Goal: Task Accomplishment & Management: Manage account settings

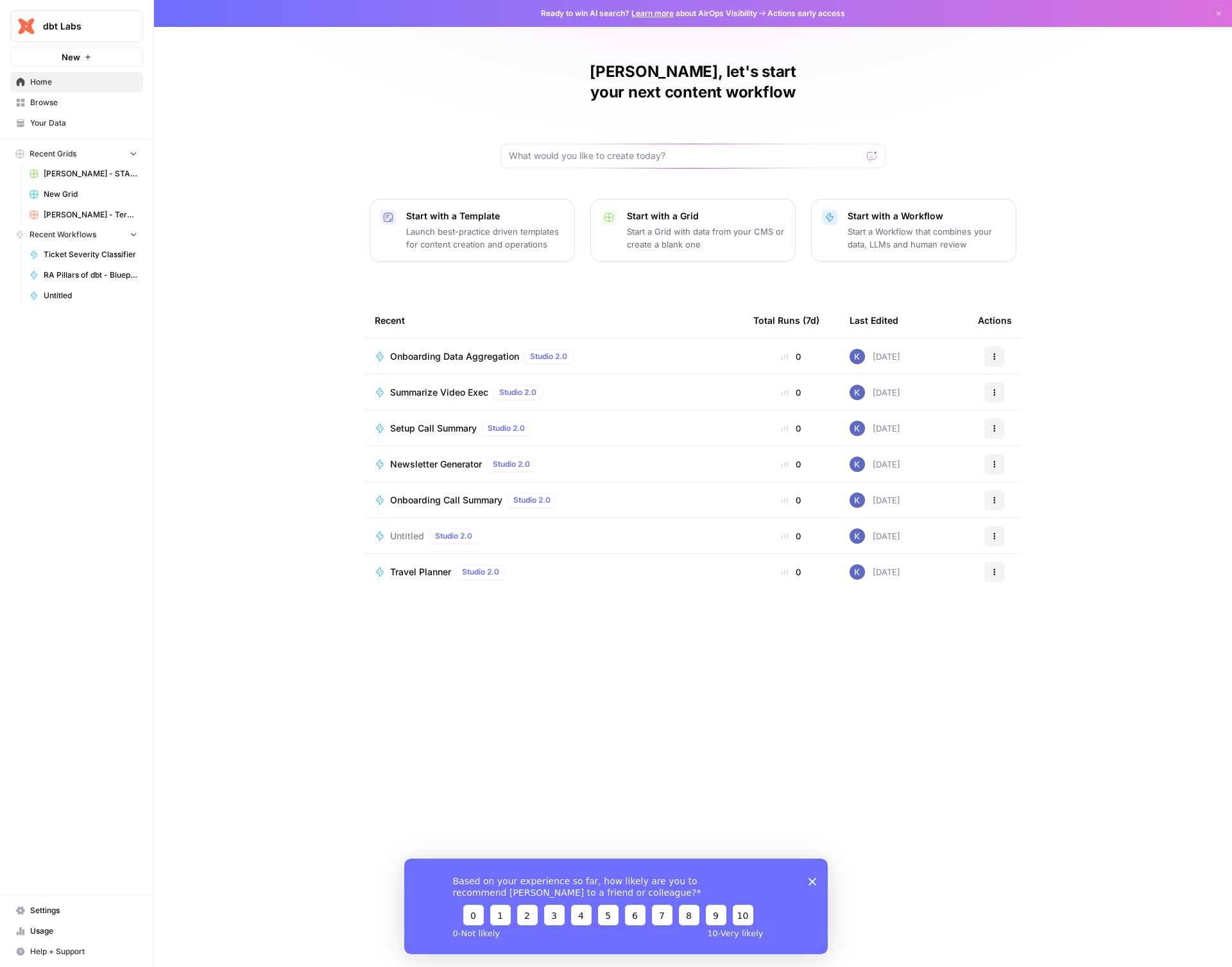
click at [806, 883] on div "Based on your experience so far, how likely are you to recommend [PERSON_NAME] …" at bounding box center [616, 905] width 424 height 95
click at [808, 883] on div "Based on your experience so far, how likely are you to recommend [PERSON_NAME] …" at bounding box center [616, 905] width 424 height 95
click at [810, 883] on polygon "Close survey" at bounding box center [812, 881] width 8 height 8
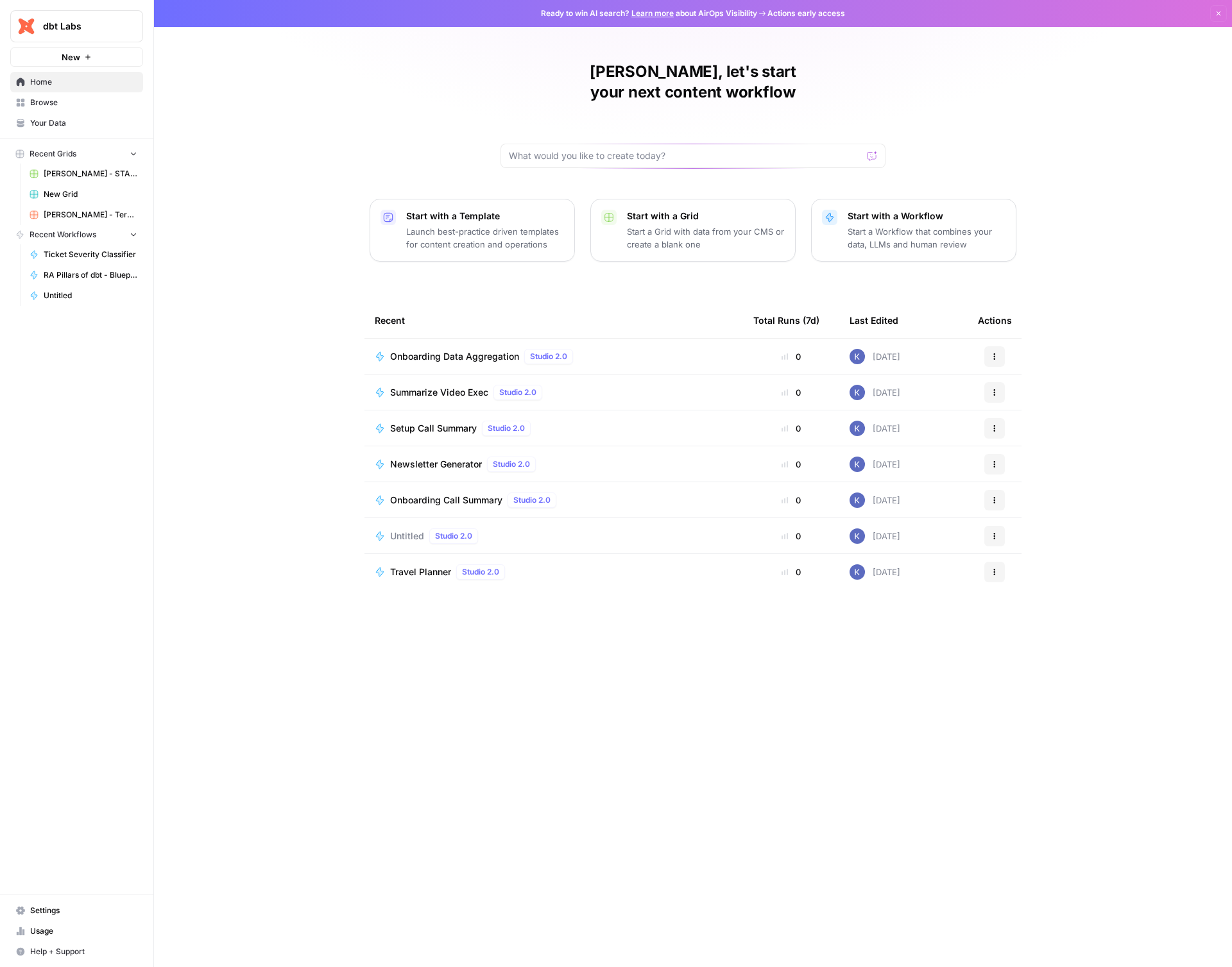
click at [353, 667] on div "[PERSON_NAME], let's start your next content workflow Start with a Template Lau…" at bounding box center [693, 483] width 1078 height 967
click at [31, 909] on span "Settings" at bounding box center [83, 911] width 107 height 12
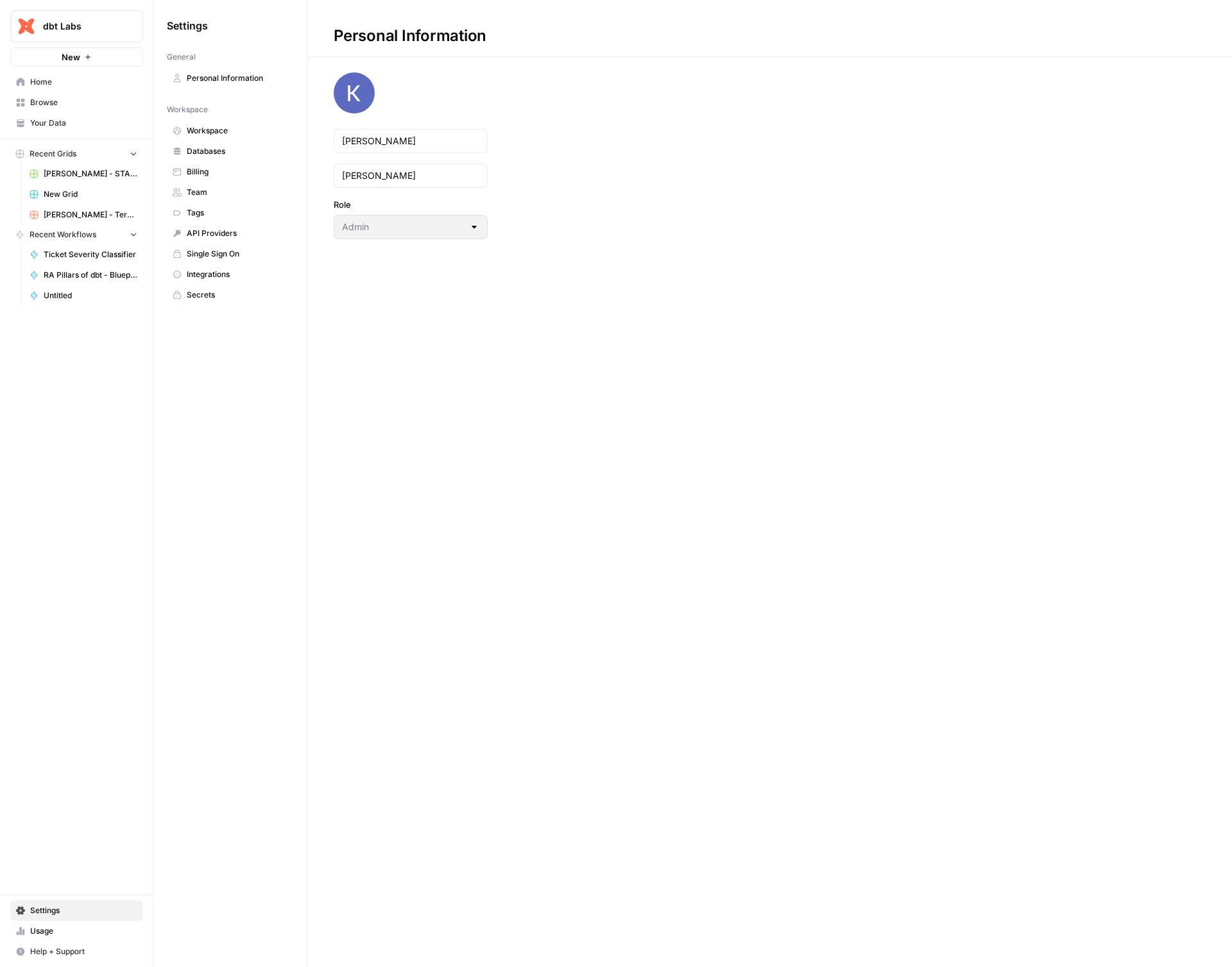
click at [214, 191] on span "Team" at bounding box center [238, 192] width 102 height 12
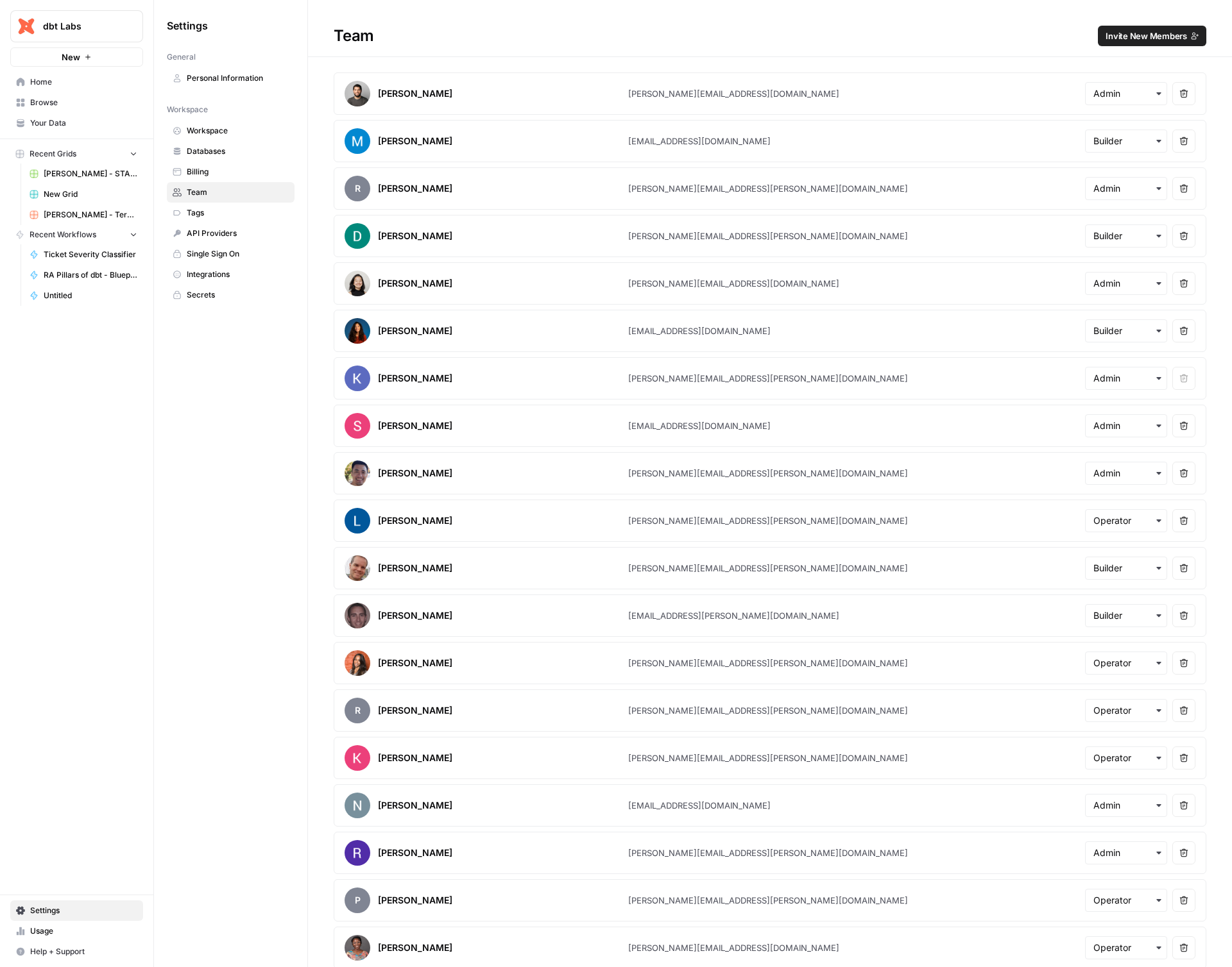
click at [1124, 36] on span "Invite New Members" at bounding box center [1146, 36] width 82 height 13
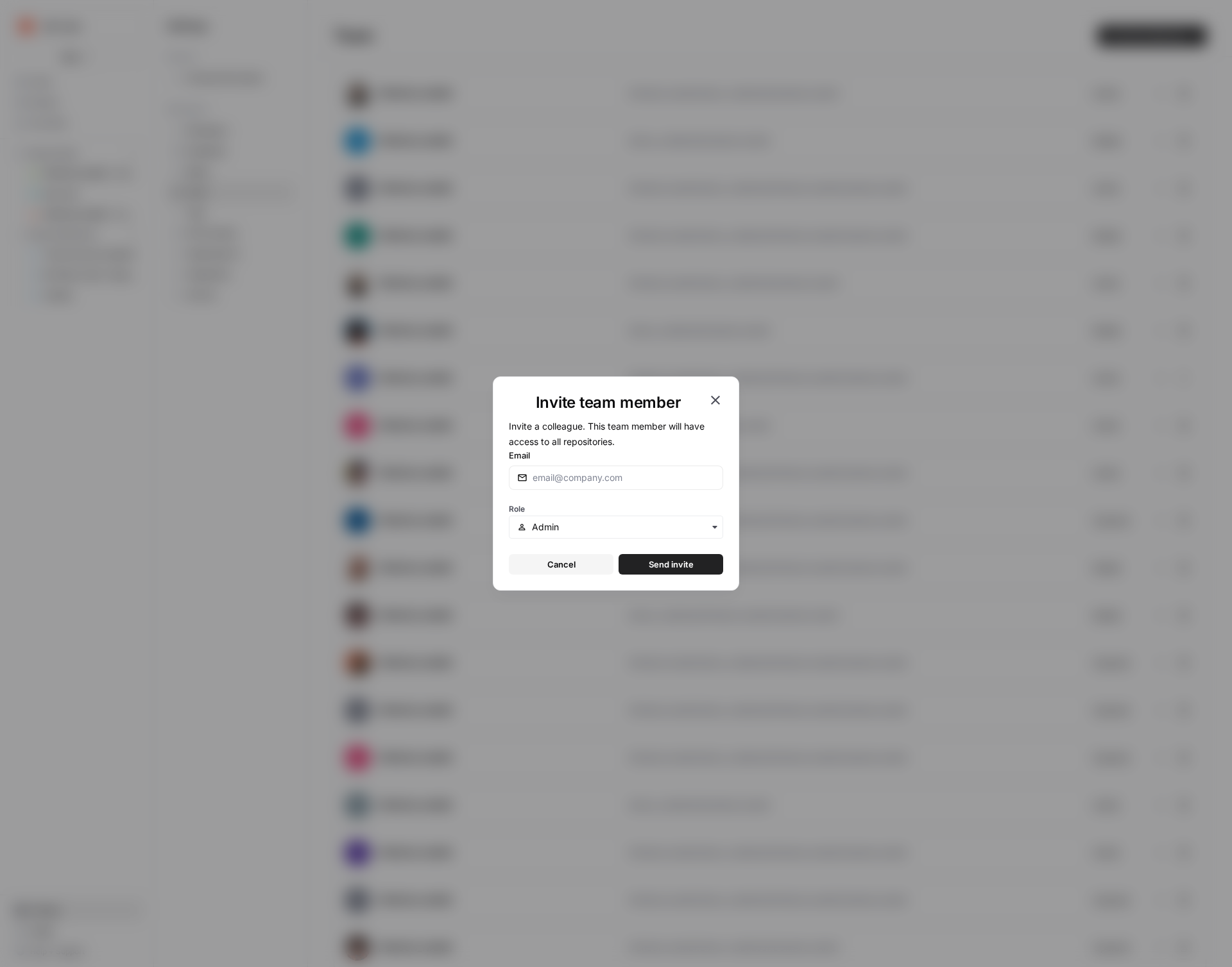
click at [561, 471] on div at bounding box center [616, 477] width 215 height 24
paste input "[PERSON_NAME][EMAIL_ADDRESS][PERSON_NAME][DOMAIN_NAME]"
type input "[PERSON_NAME][EMAIL_ADDRESS][PERSON_NAME][DOMAIN_NAME]"
click at [571, 515] on div "Role" at bounding box center [616, 520] width 215 height 38
click at [555, 521] on div "button" at bounding box center [616, 527] width 215 height 23
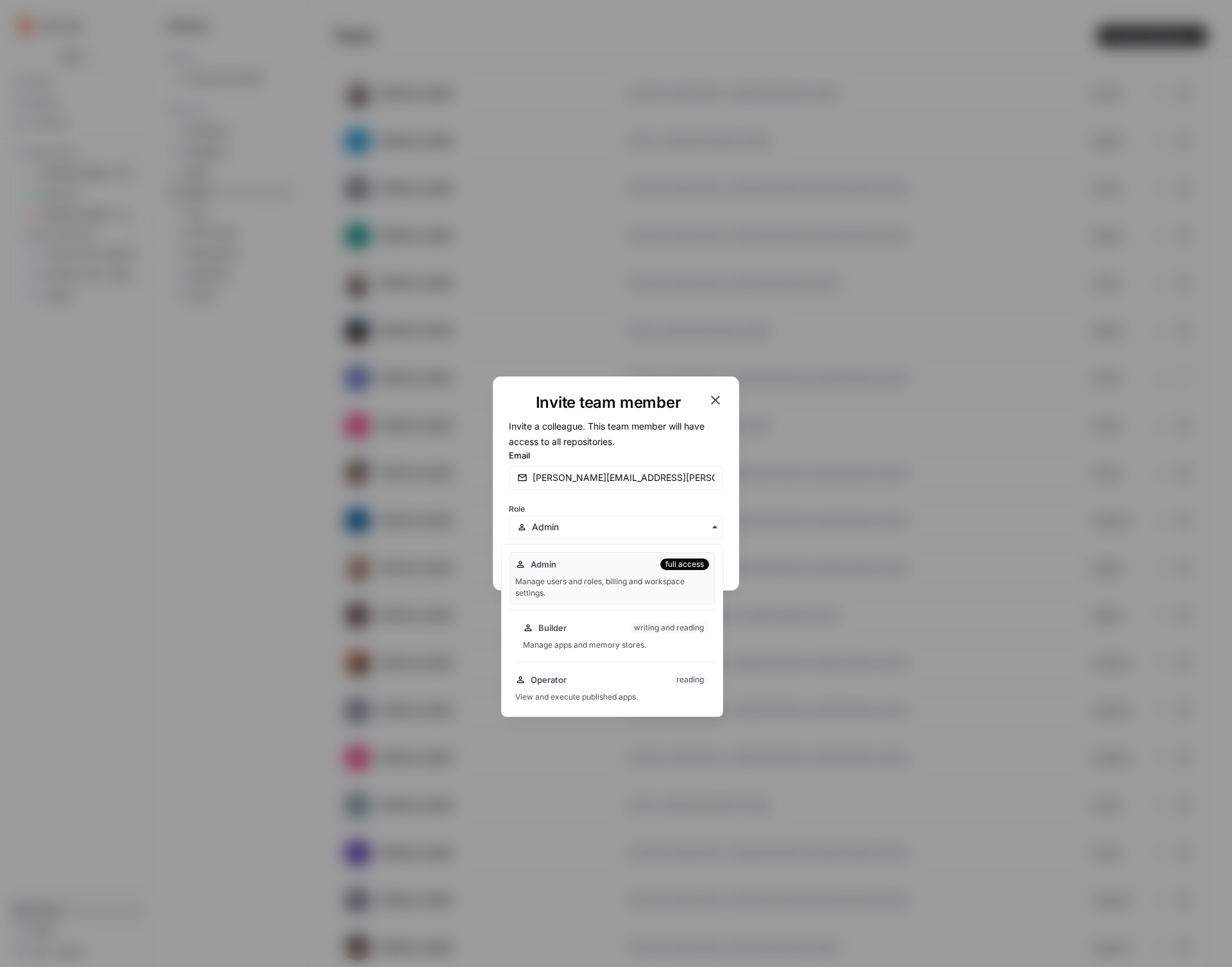
click at [547, 628] on span "Builder" at bounding box center [552, 627] width 28 height 13
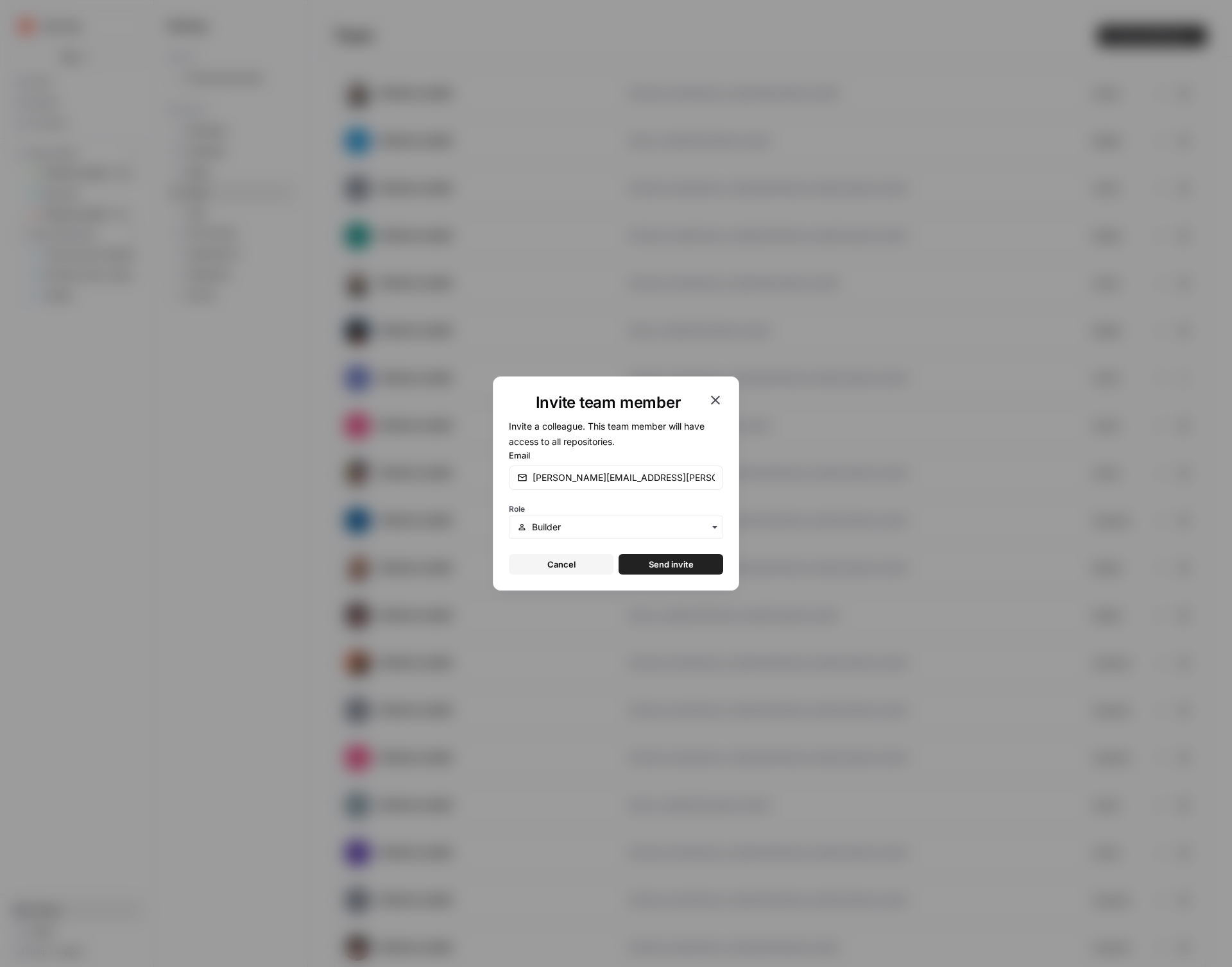
click at [661, 565] on span "Send invite" at bounding box center [671, 564] width 45 height 13
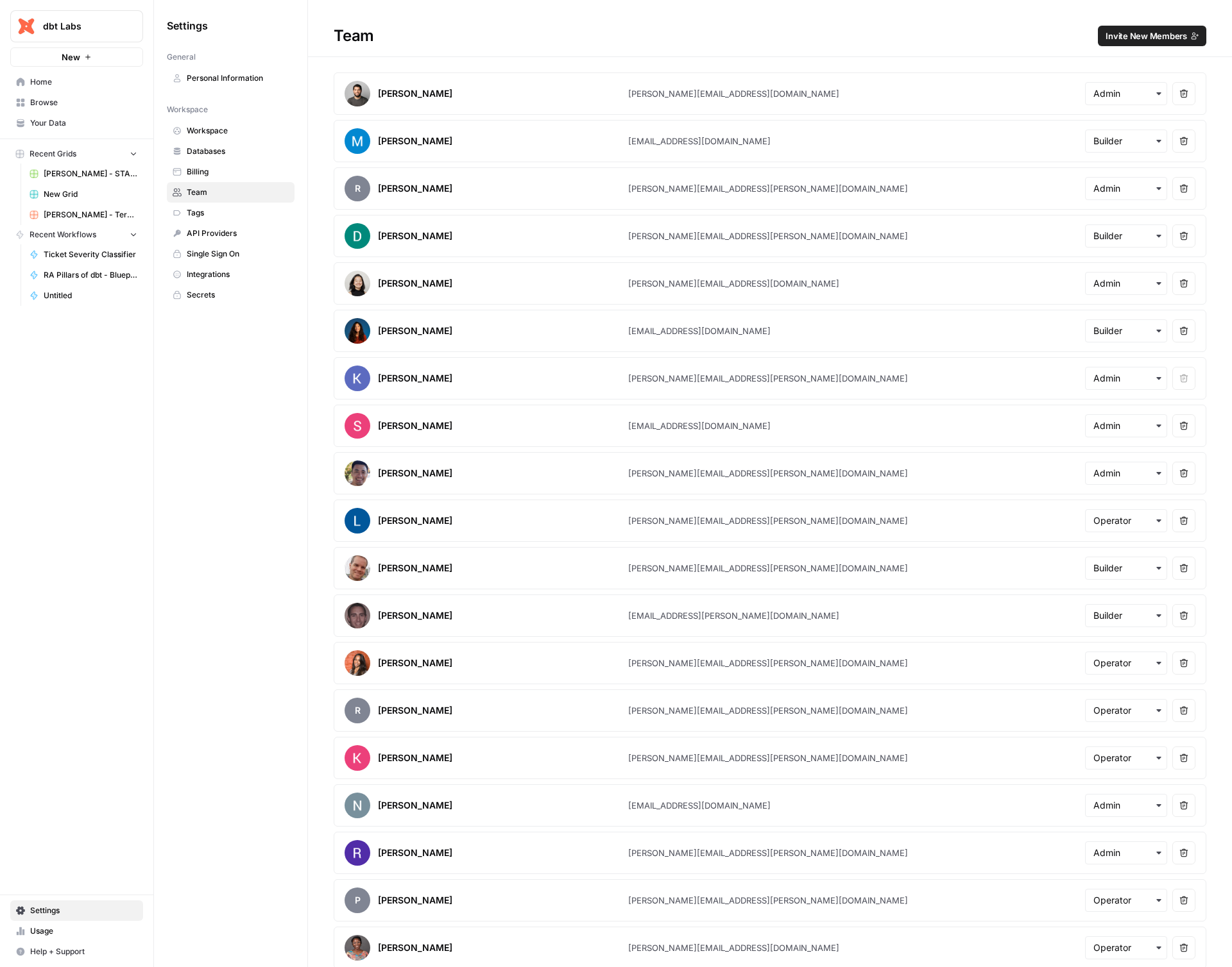
click at [746, 78] on article "[PERSON_NAME] [PERSON_NAME][EMAIL_ADDRESS][DOMAIN_NAME] Remove user" at bounding box center [770, 93] width 873 height 42
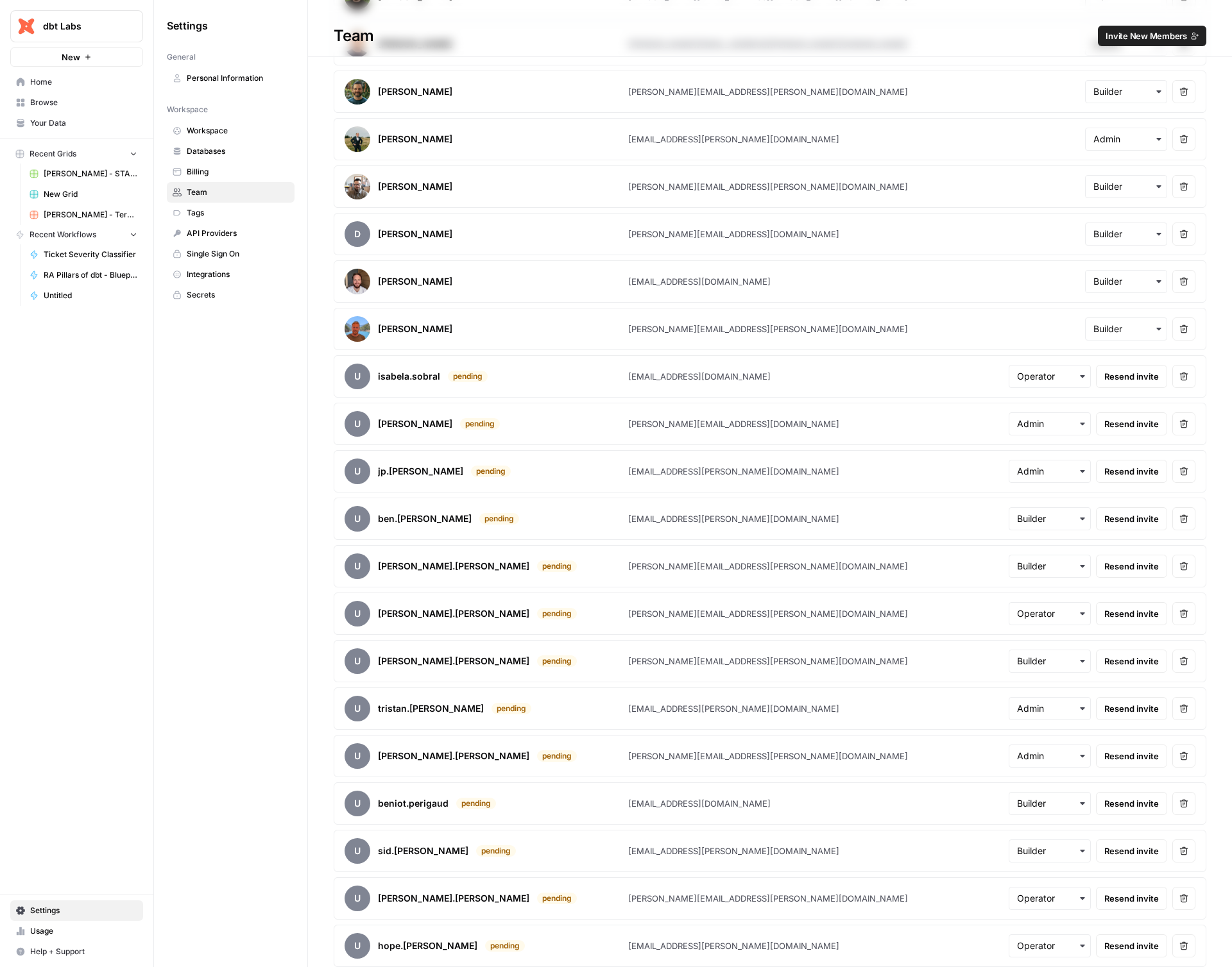
scroll to position [2333, 0]
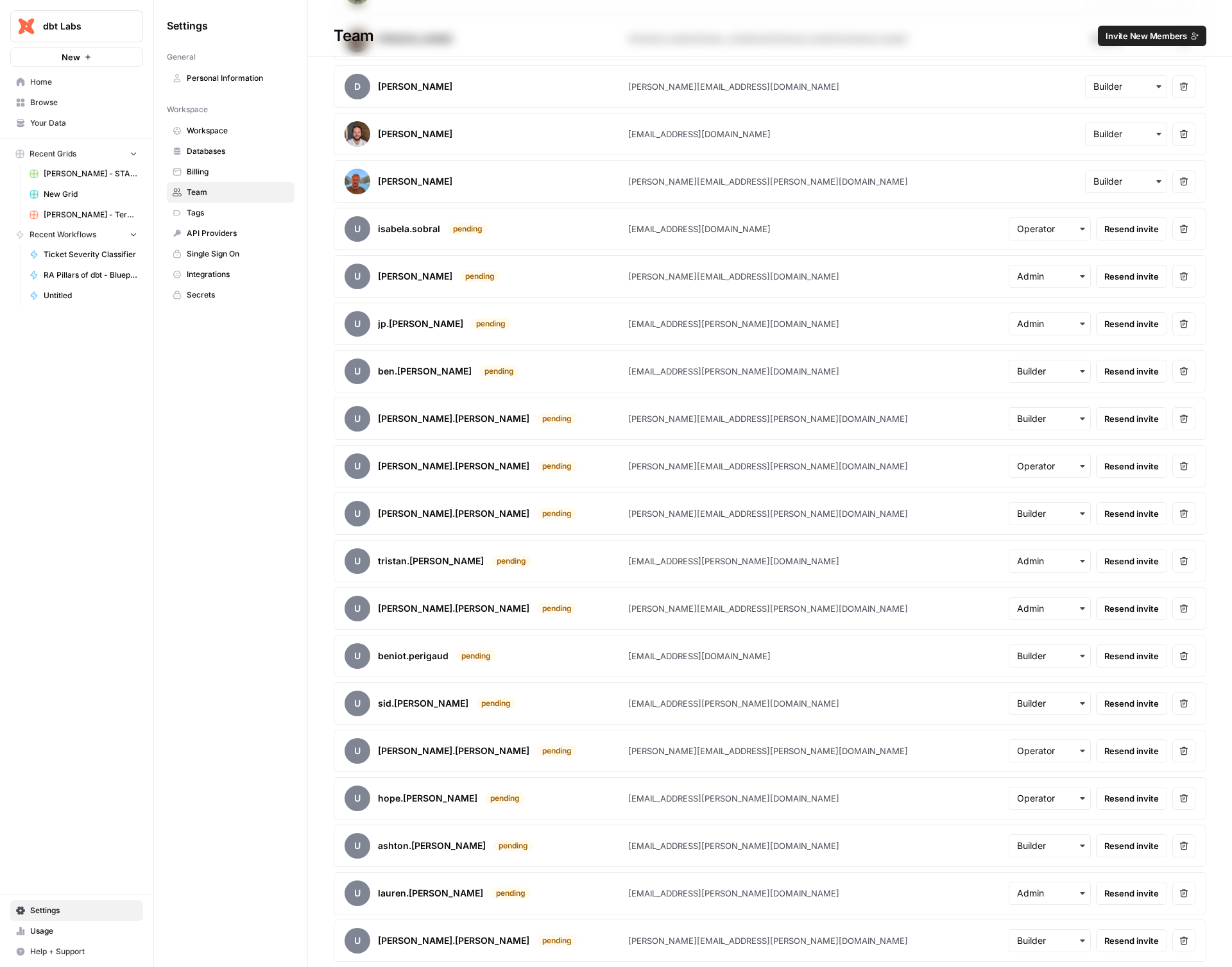
click at [1177, 236] on button "Remove user" at bounding box center [1184, 229] width 23 height 23
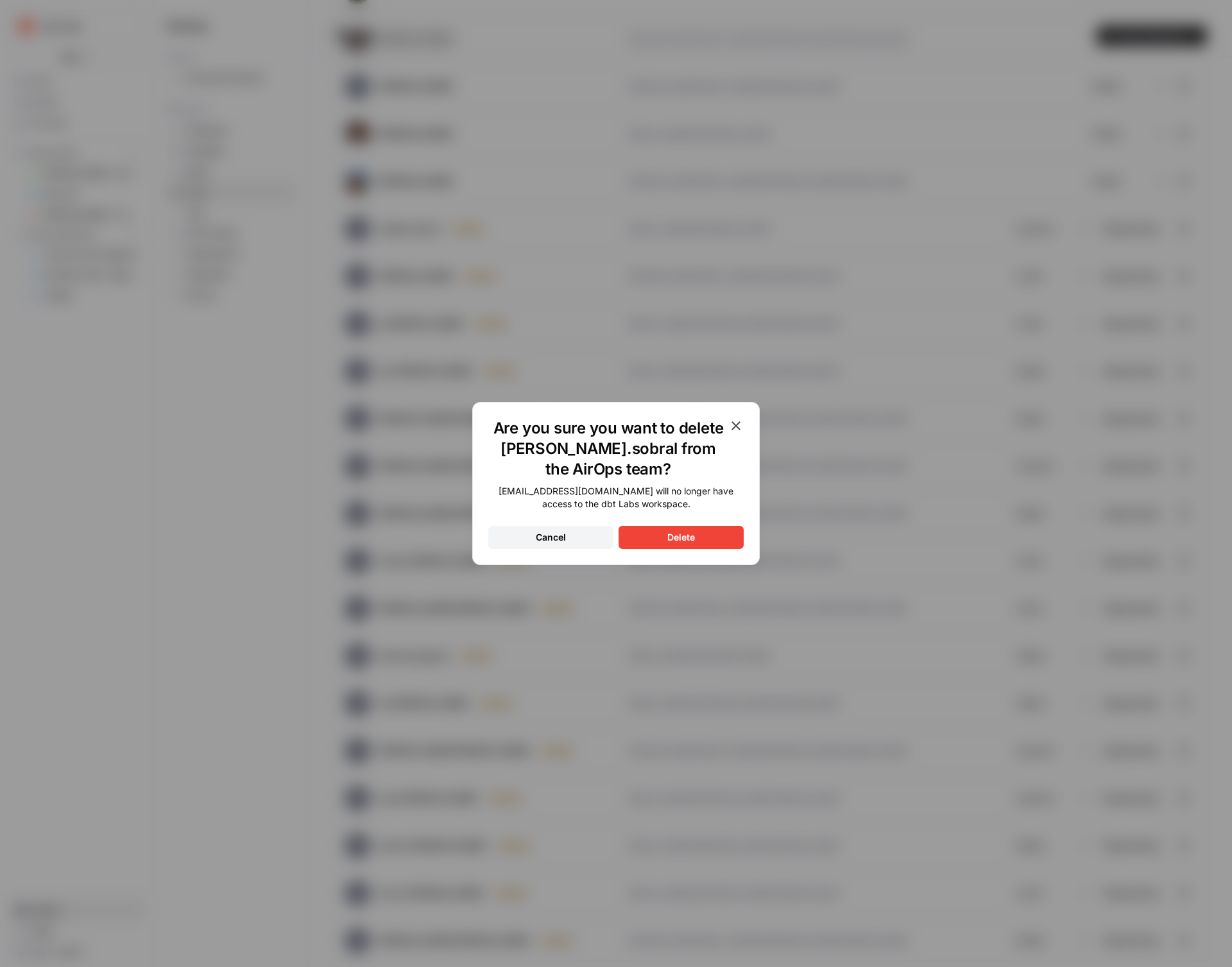
click at [691, 526] on button "Delete" at bounding box center [681, 538] width 125 height 23
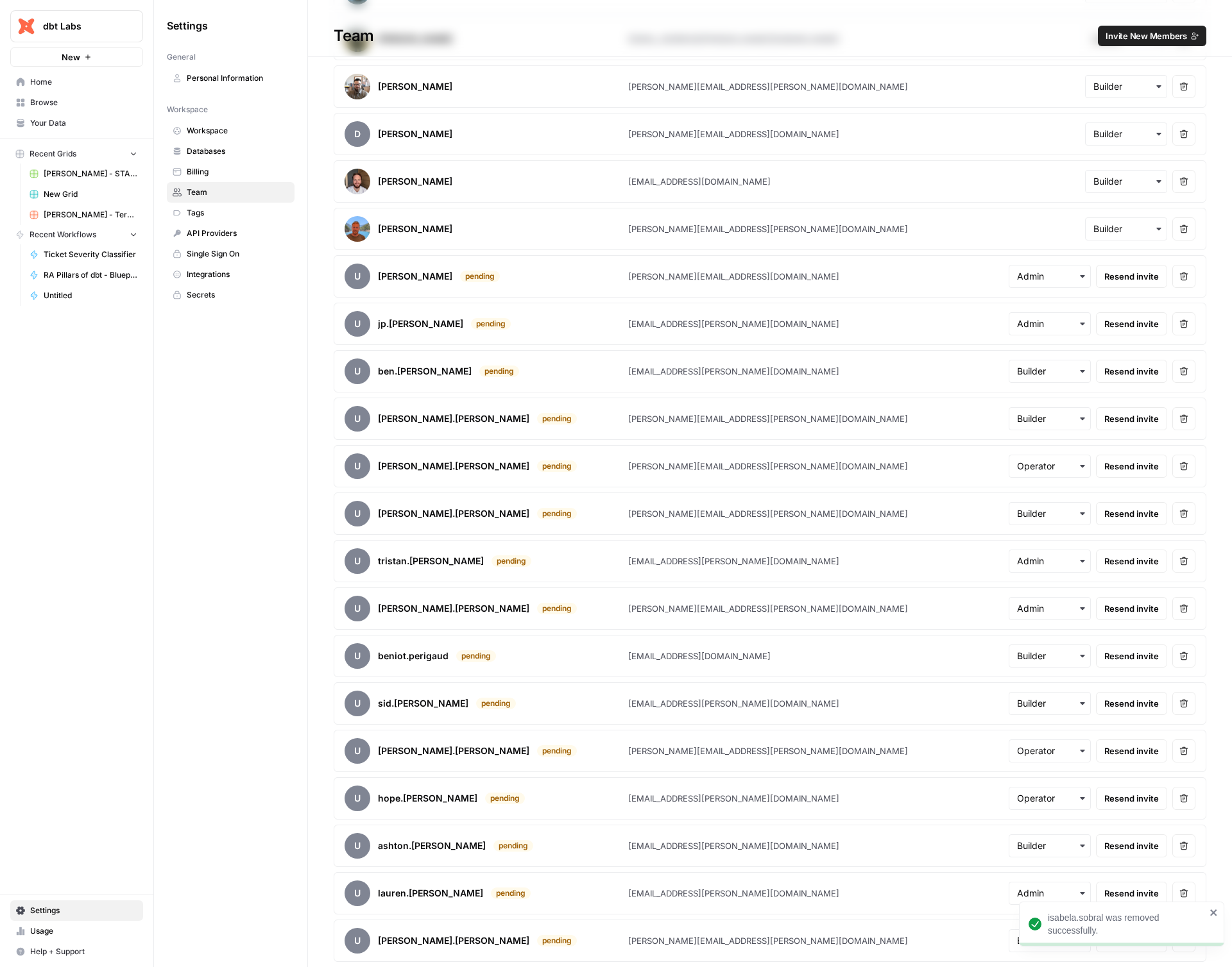
click at [685, 527] on article "u [PERSON_NAME].[PERSON_NAME] [PERSON_NAME][EMAIL_ADDRESS][PERSON_NAME][DOMAIN_…" at bounding box center [770, 514] width 873 height 42
click at [1179, 280] on icon "button" at bounding box center [1183, 276] width 9 height 9
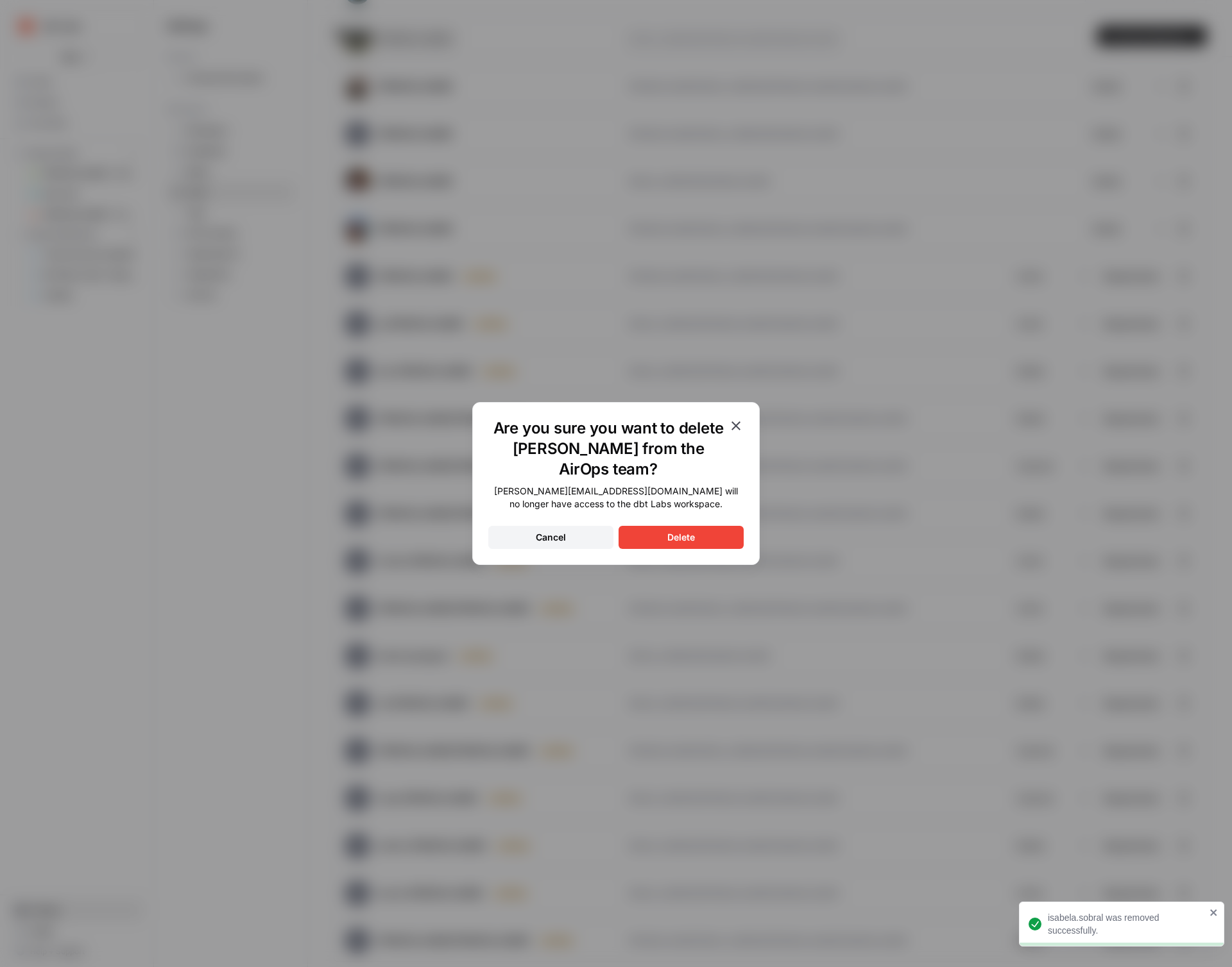
click at [698, 526] on button "Delete" at bounding box center [681, 538] width 125 height 23
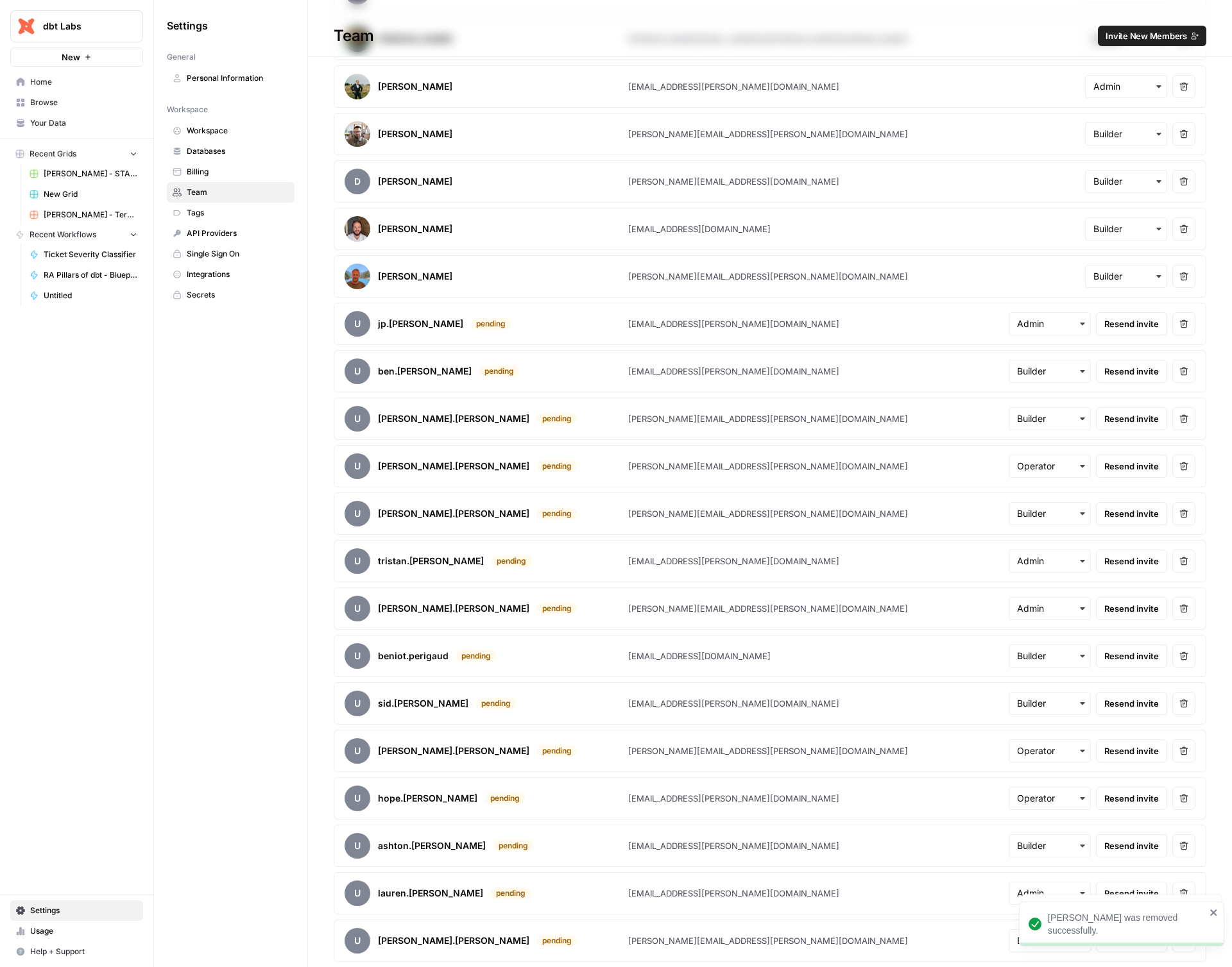
scroll to position [2238, 0]
click at [1181, 328] on button "Remove user" at bounding box center [1184, 324] width 23 height 23
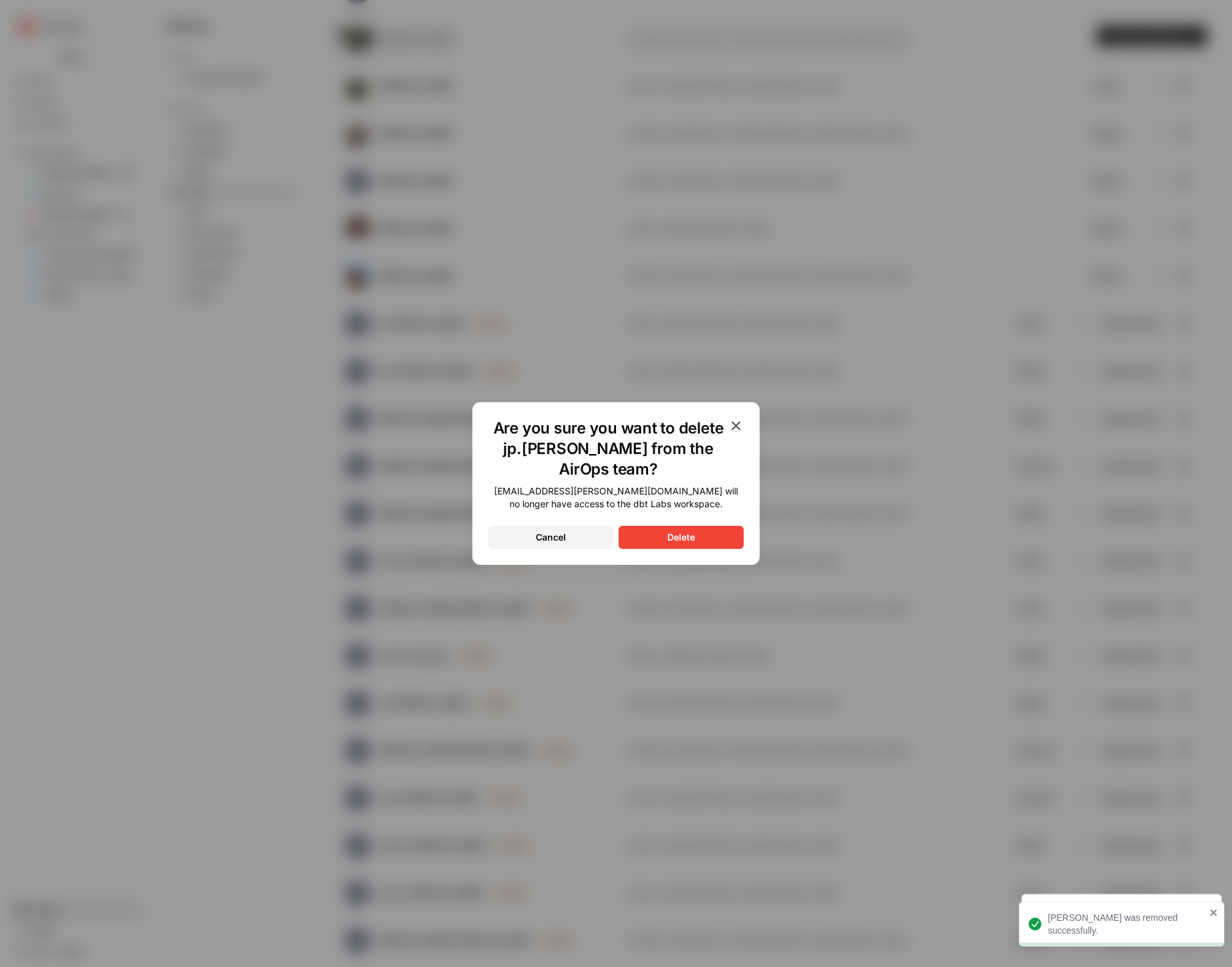
click at [672, 526] on button "Delete" at bounding box center [681, 538] width 125 height 23
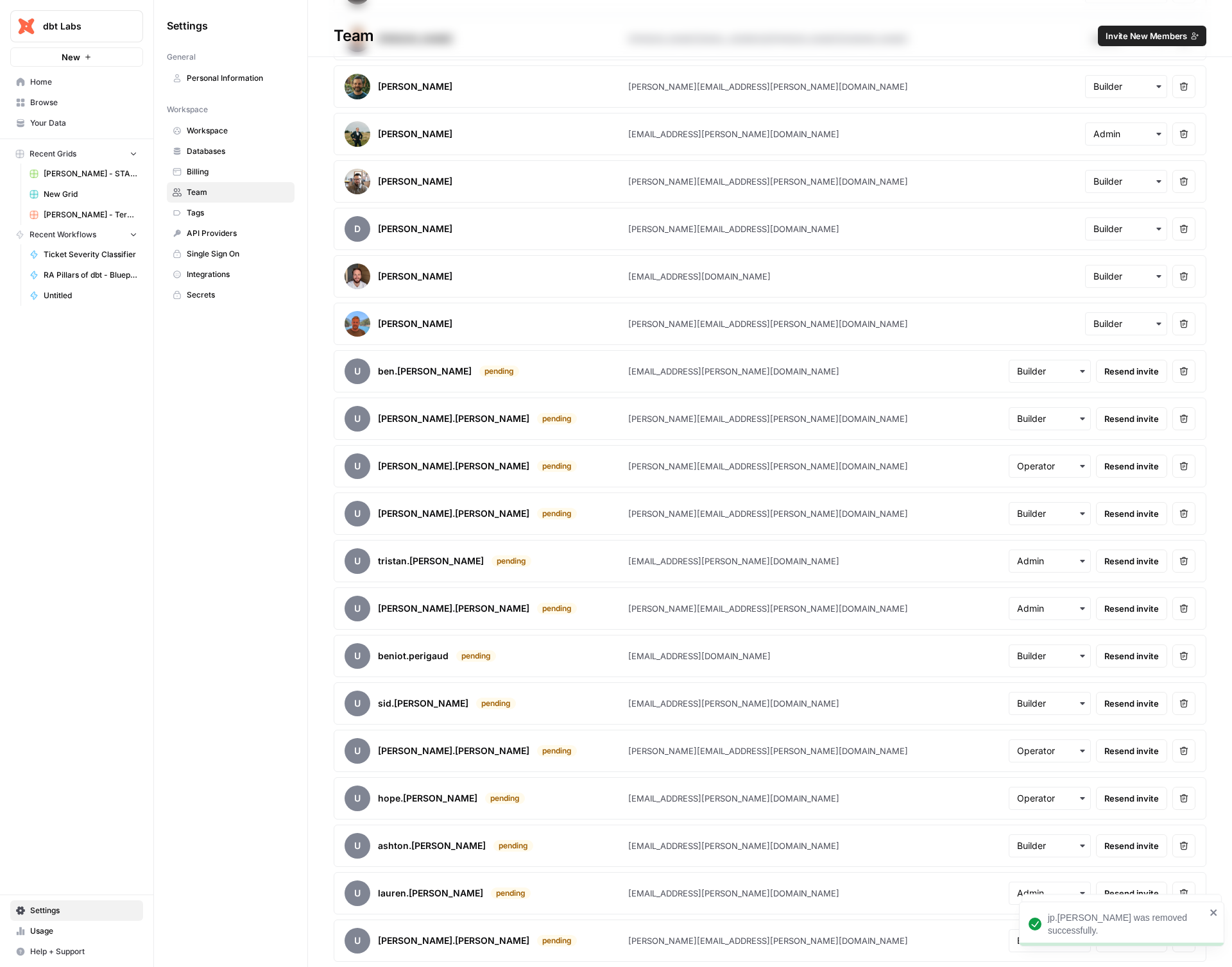
click at [1172, 365] on button "Remove user" at bounding box center [1184, 371] width 23 height 23
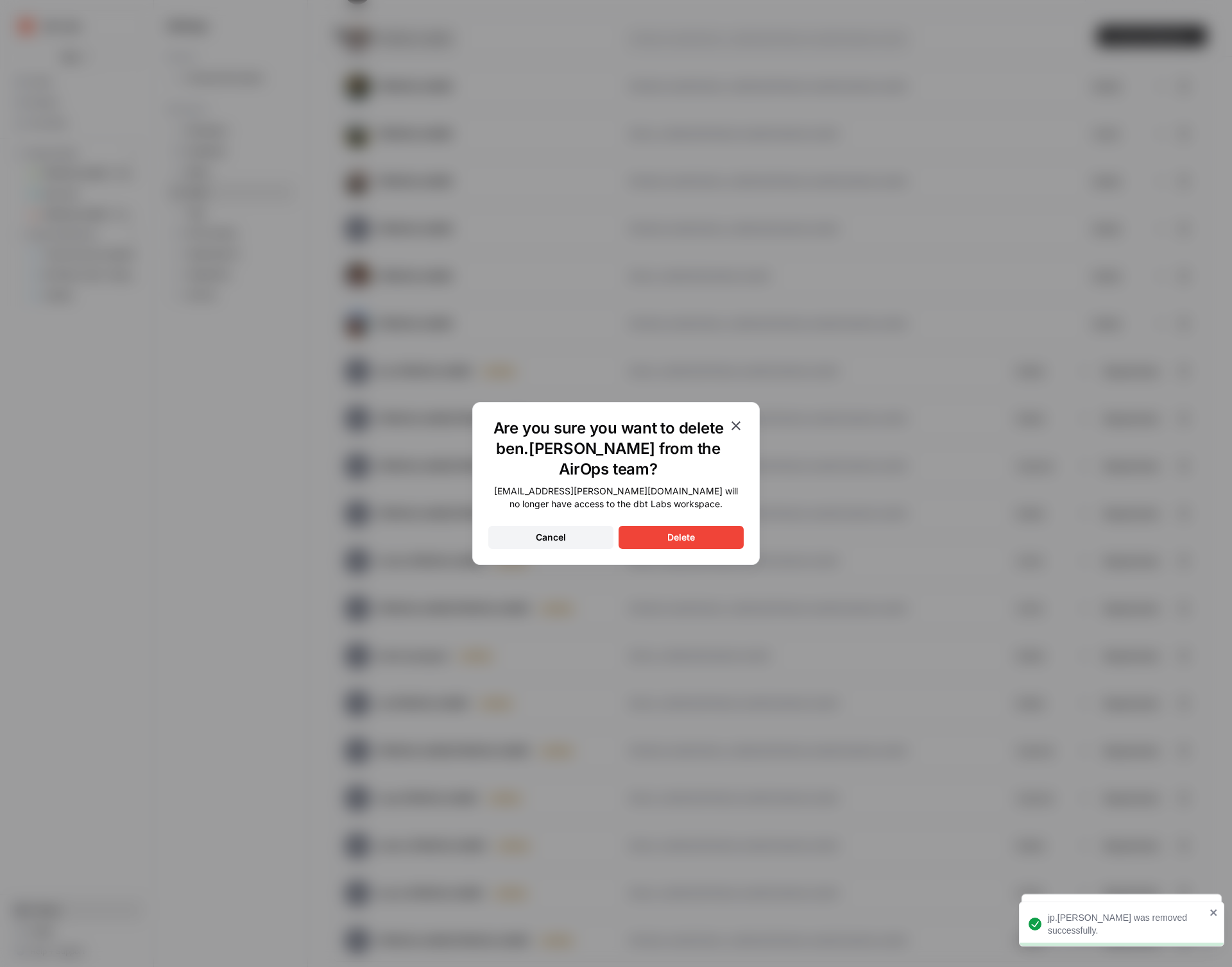
click at [661, 533] on button "Delete" at bounding box center [681, 538] width 125 height 23
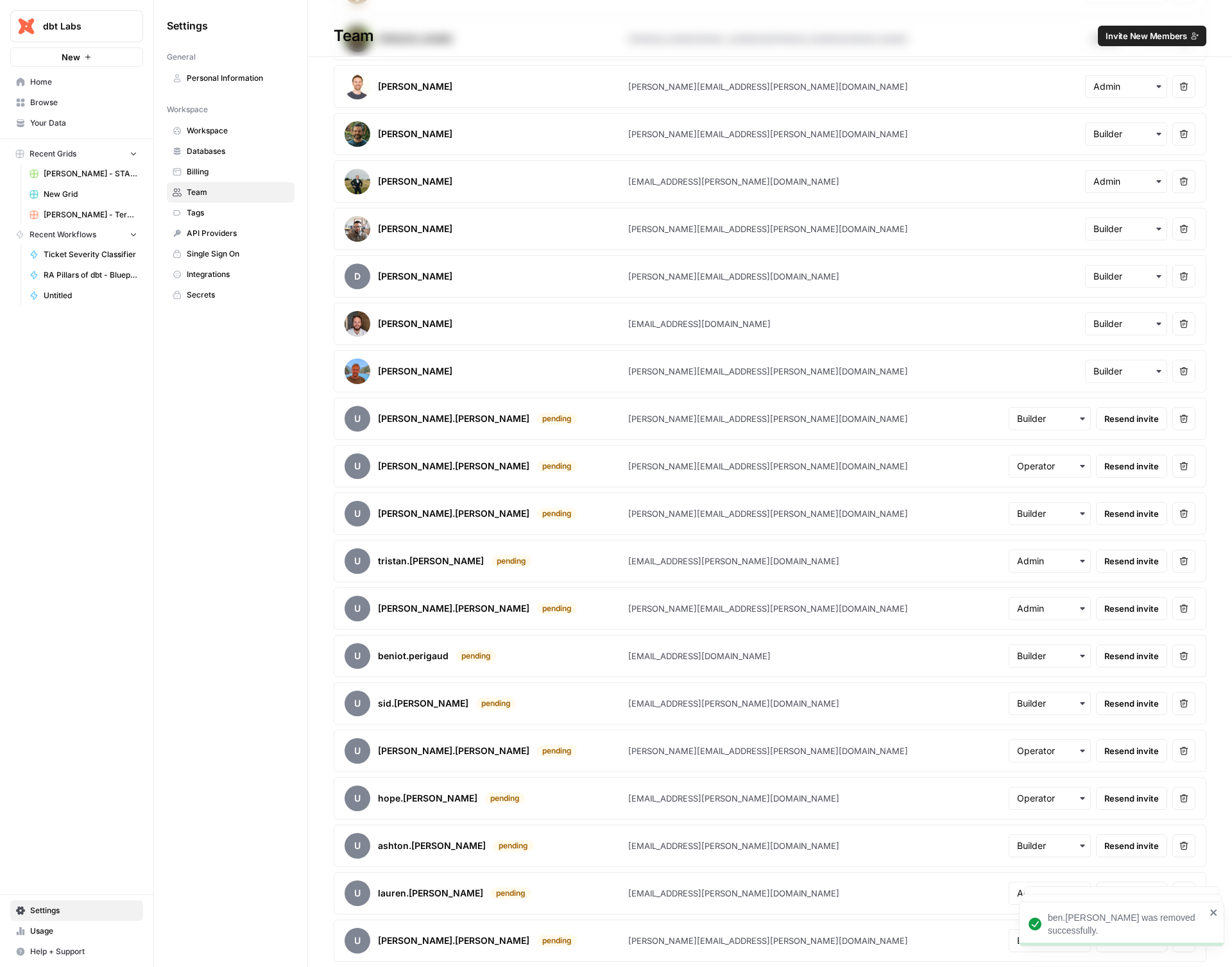
scroll to position [2143, 0]
click at [1179, 420] on icon "button" at bounding box center [1183, 419] width 9 height 9
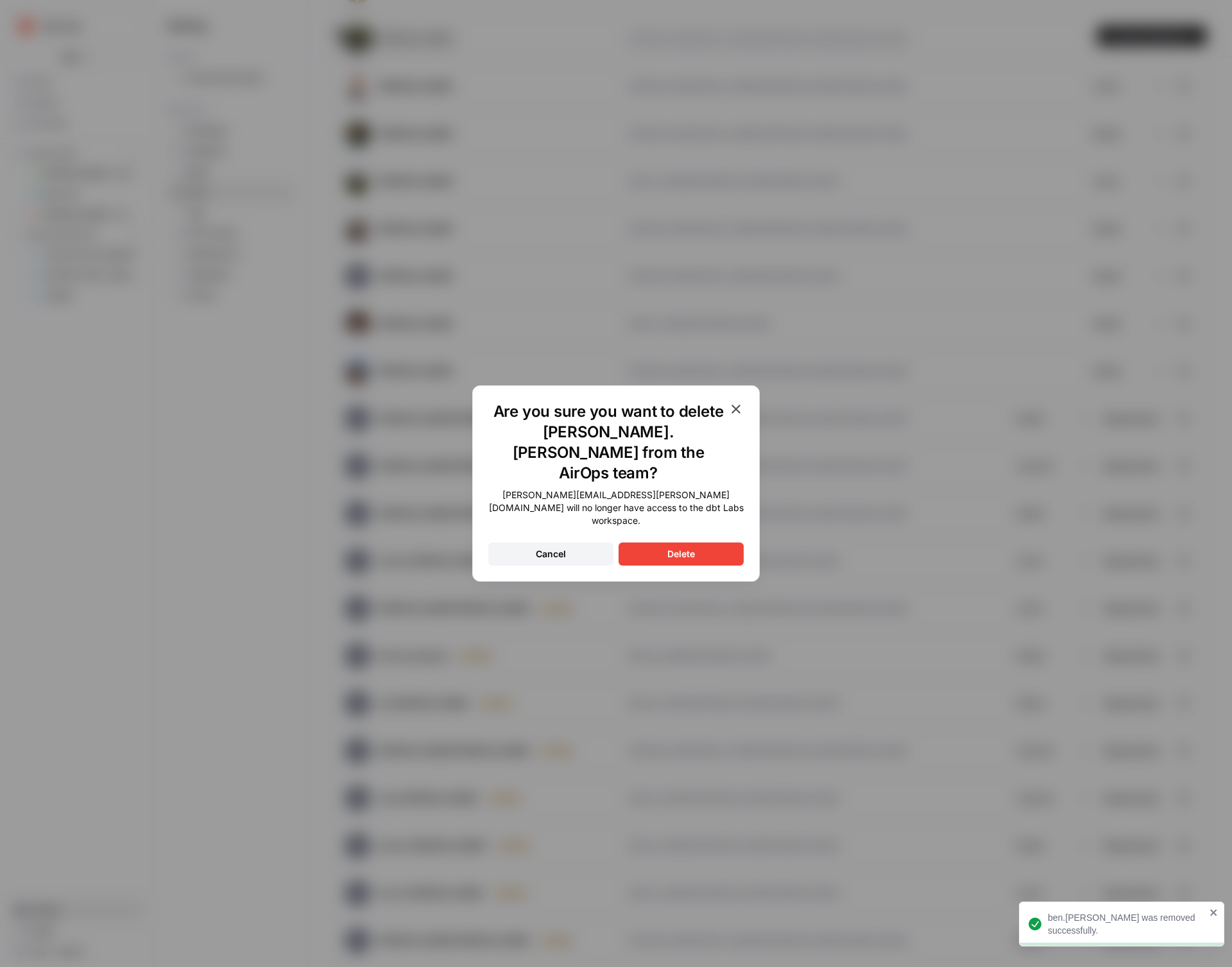
click at [735, 543] on button "Delete" at bounding box center [681, 554] width 125 height 23
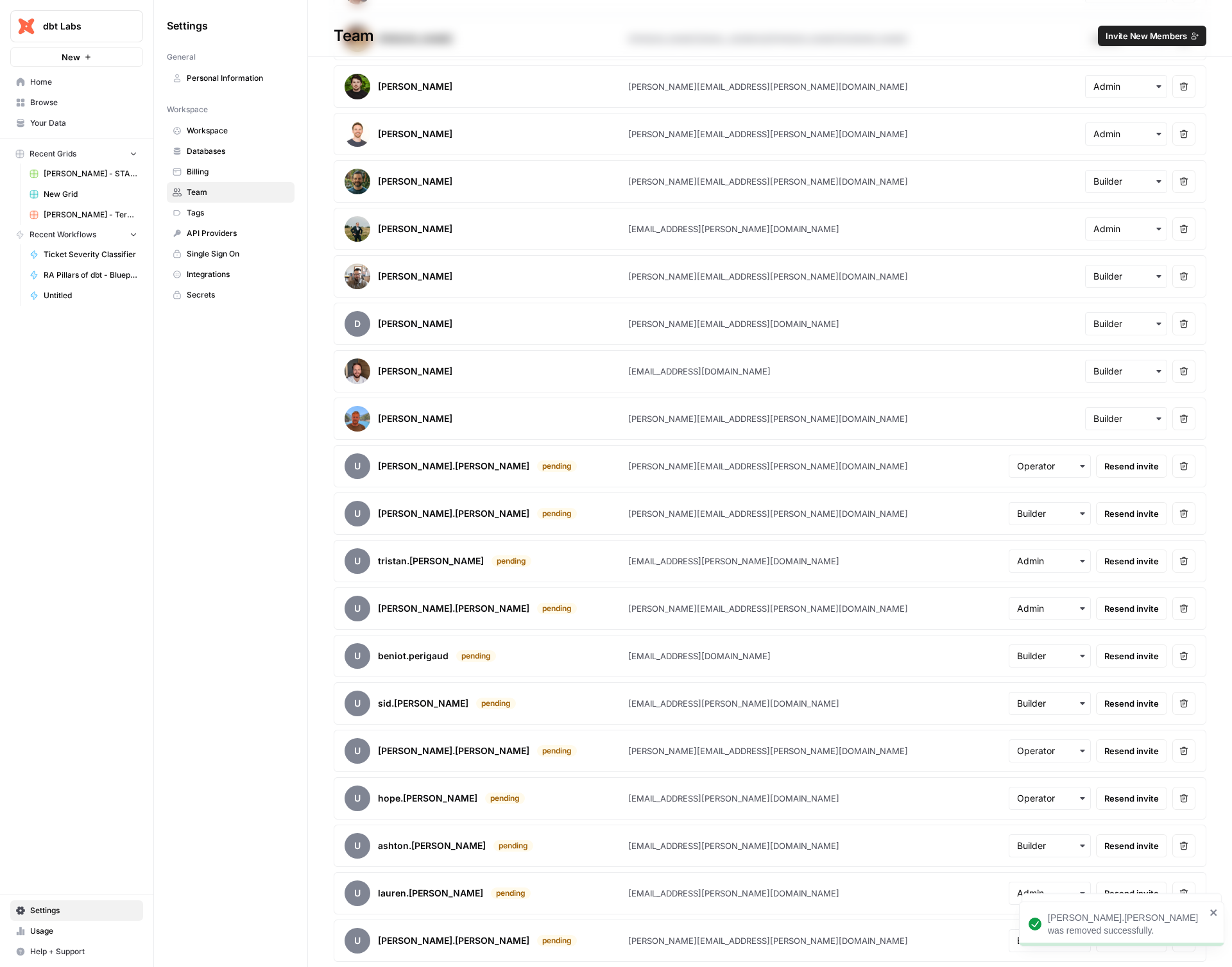
scroll to position [2096, 0]
click at [1185, 471] on button "Remove user" at bounding box center [1184, 467] width 23 height 23
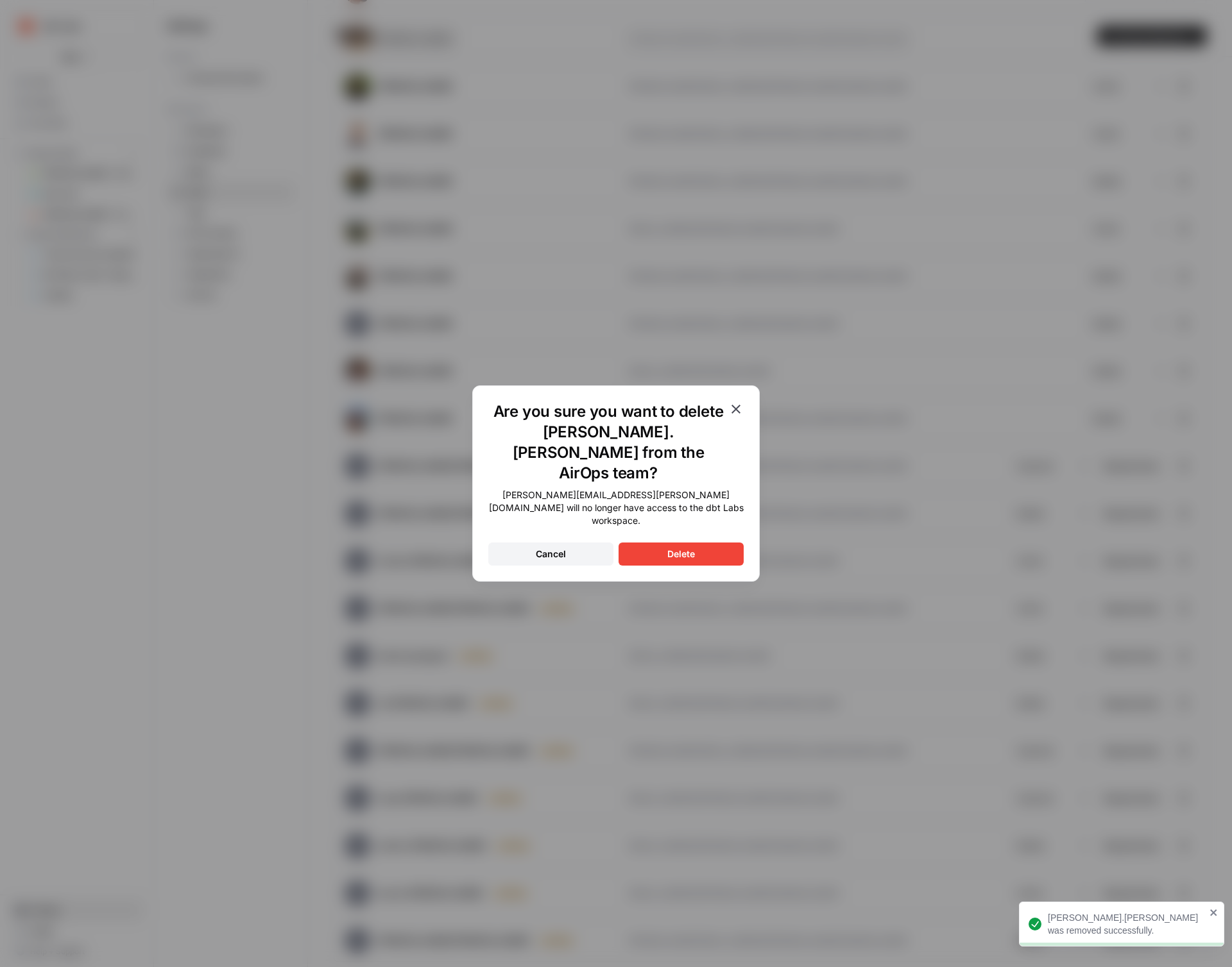
click at [629, 543] on button "Delete" at bounding box center [681, 554] width 125 height 23
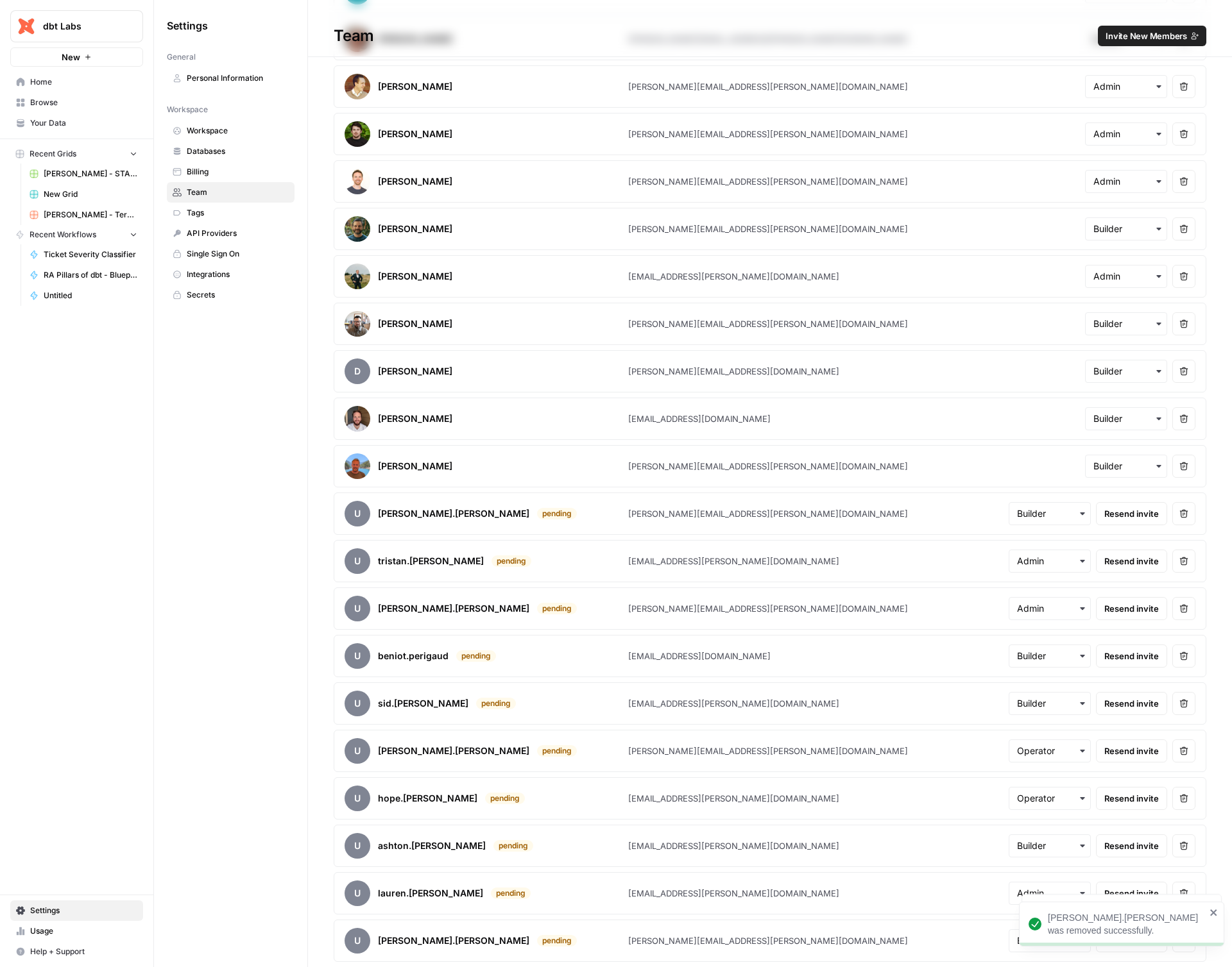
click at [1179, 515] on button "Remove user" at bounding box center [1184, 514] width 23 height 23
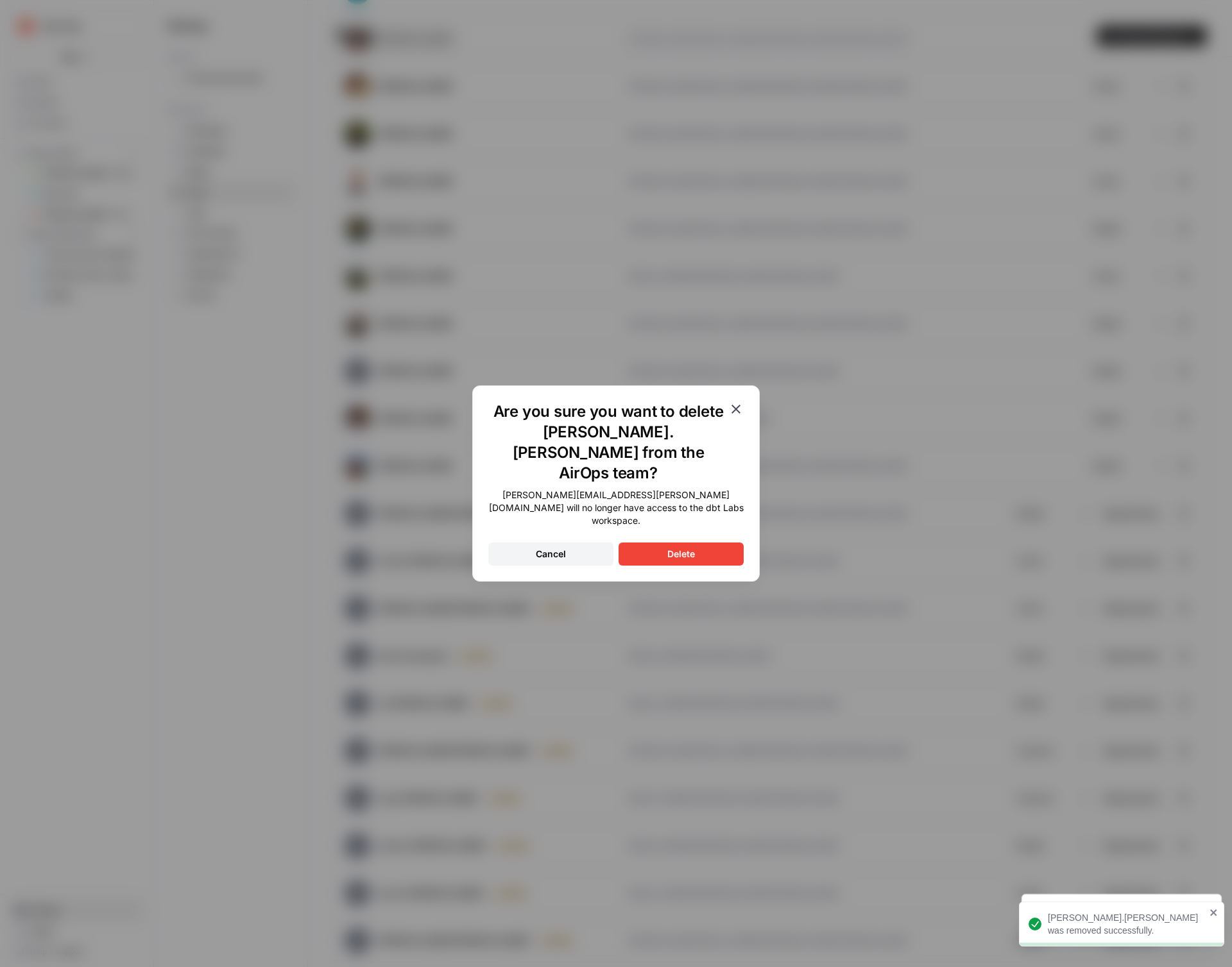
click at [711, 543] on button "Delete" at bounding box center [681, 554] width 125 height 23
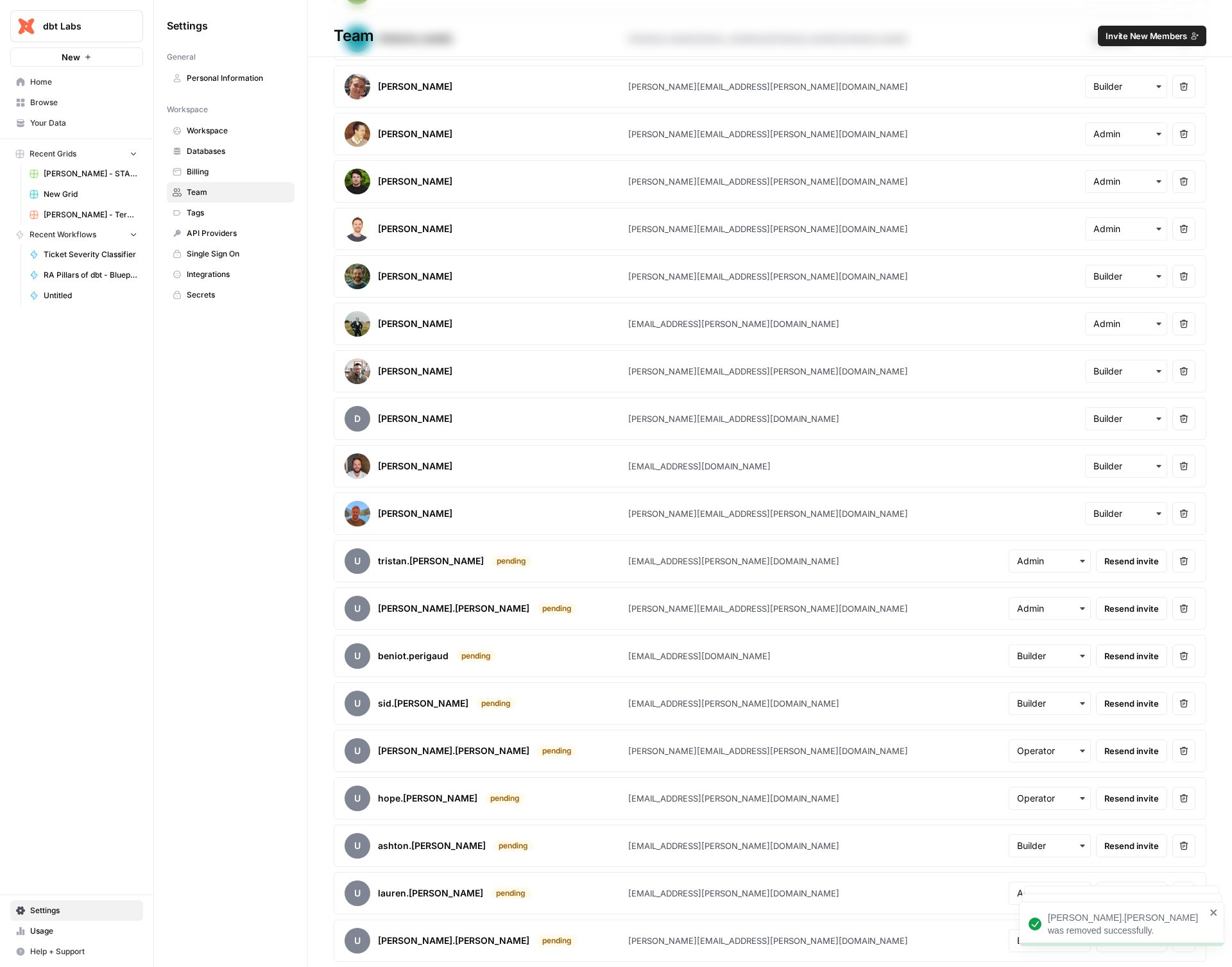
scroll to position [2000, 0]
click at [1179, 562] on icon "button" at bounding box center [1183, 561] width 9 height 9
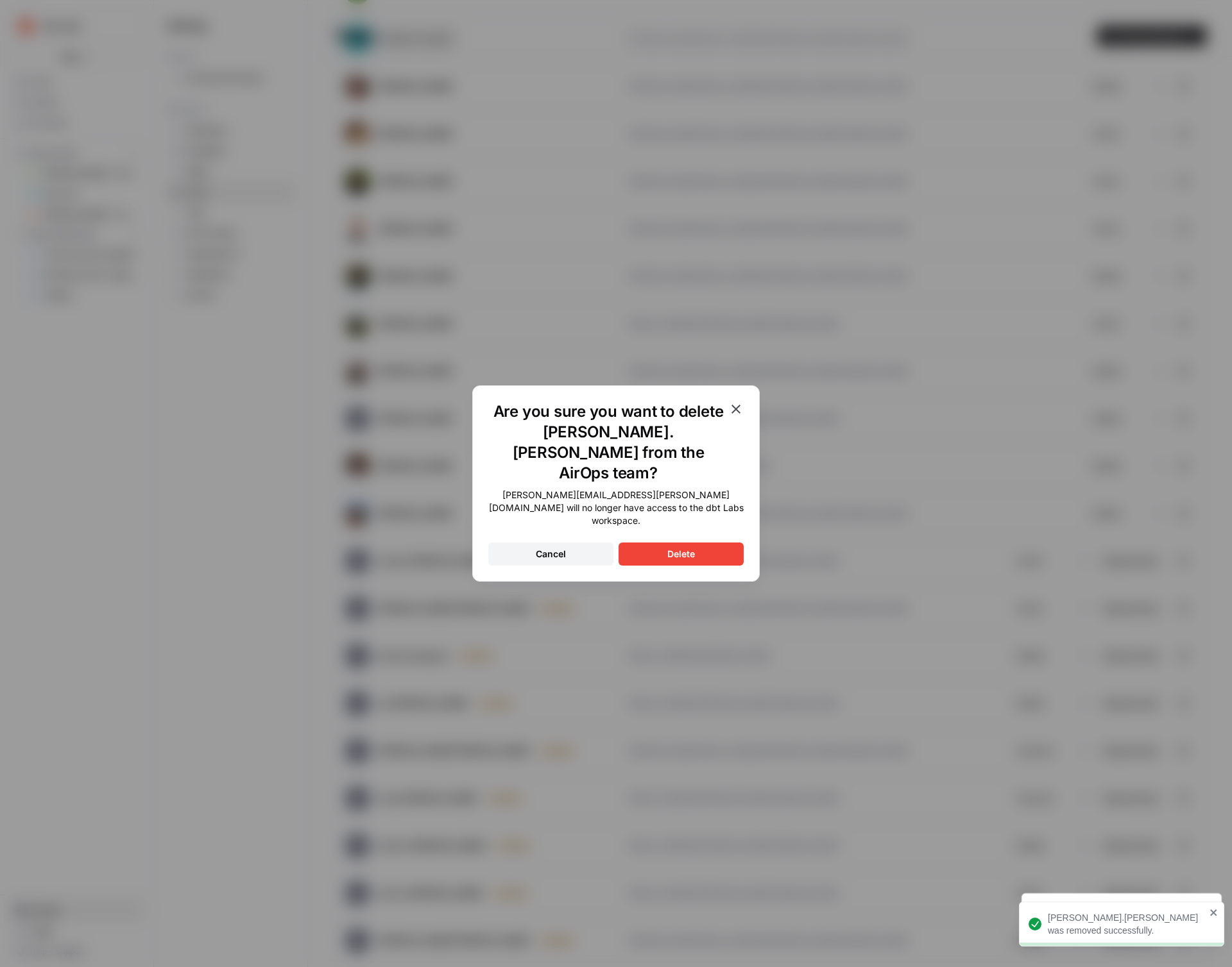
click at [702, 543] on button "Delete" at bounding box center [681, 554] width 125 height 23
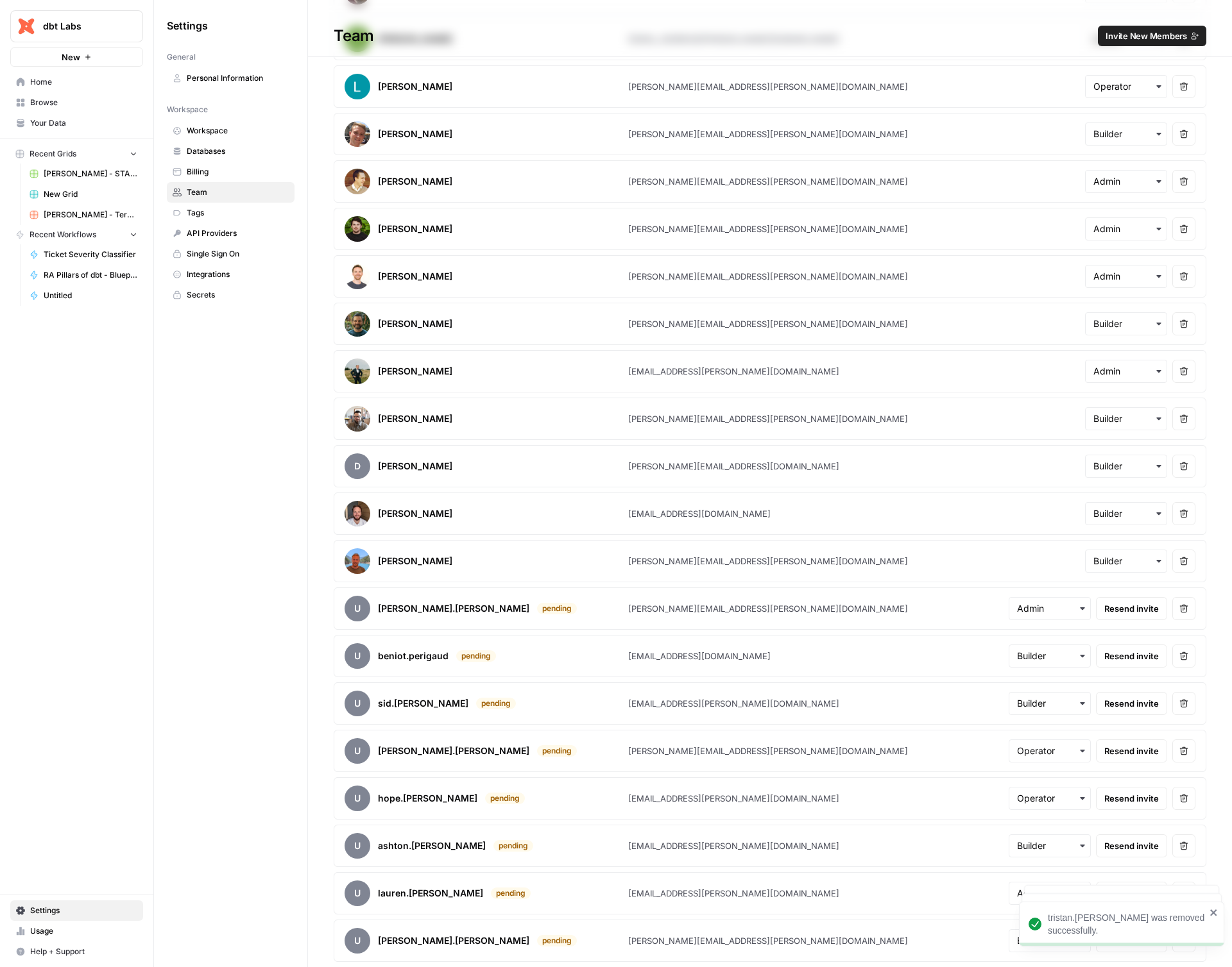
scroll to position [1953, 0]
click at [1180, 605] on icon "button" at bounding box center [1184, 609] width 9 height 9
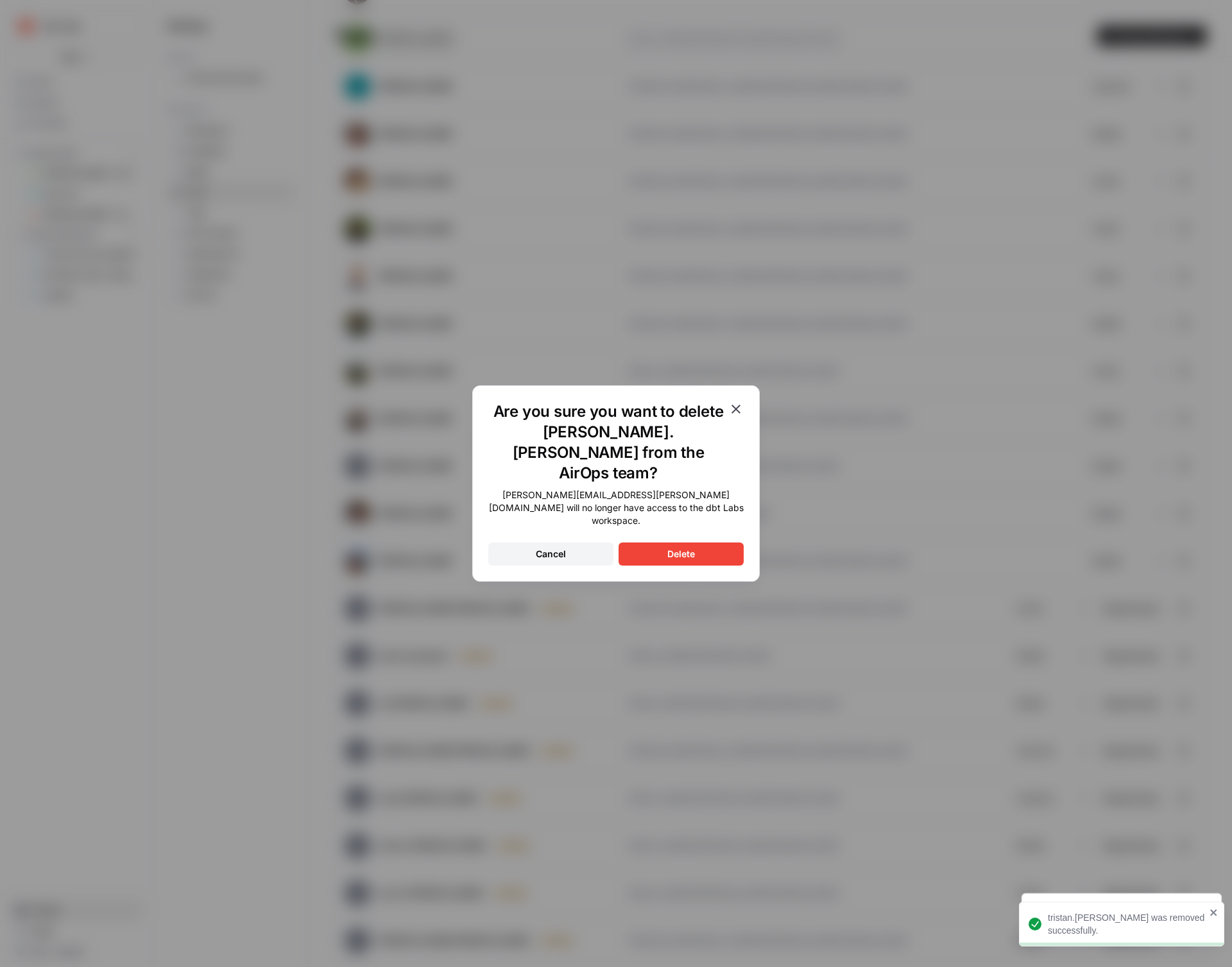
click at [742, 543] on button "Delete" at bounding box center [681, 554] width 125 height 23
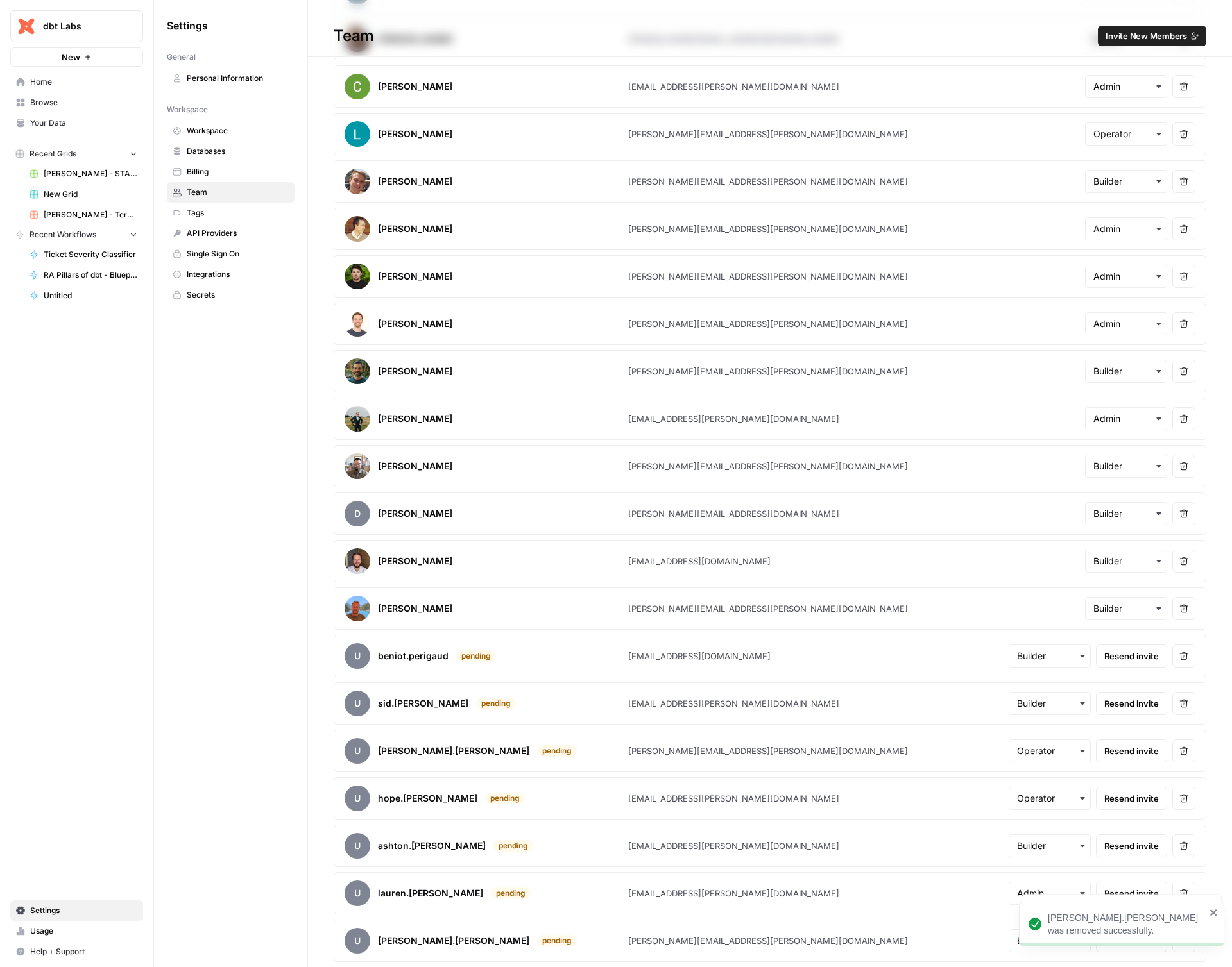
click at [1172, 663] on button "Remove user" at bounding box center [1184, 656] width 23 height 23
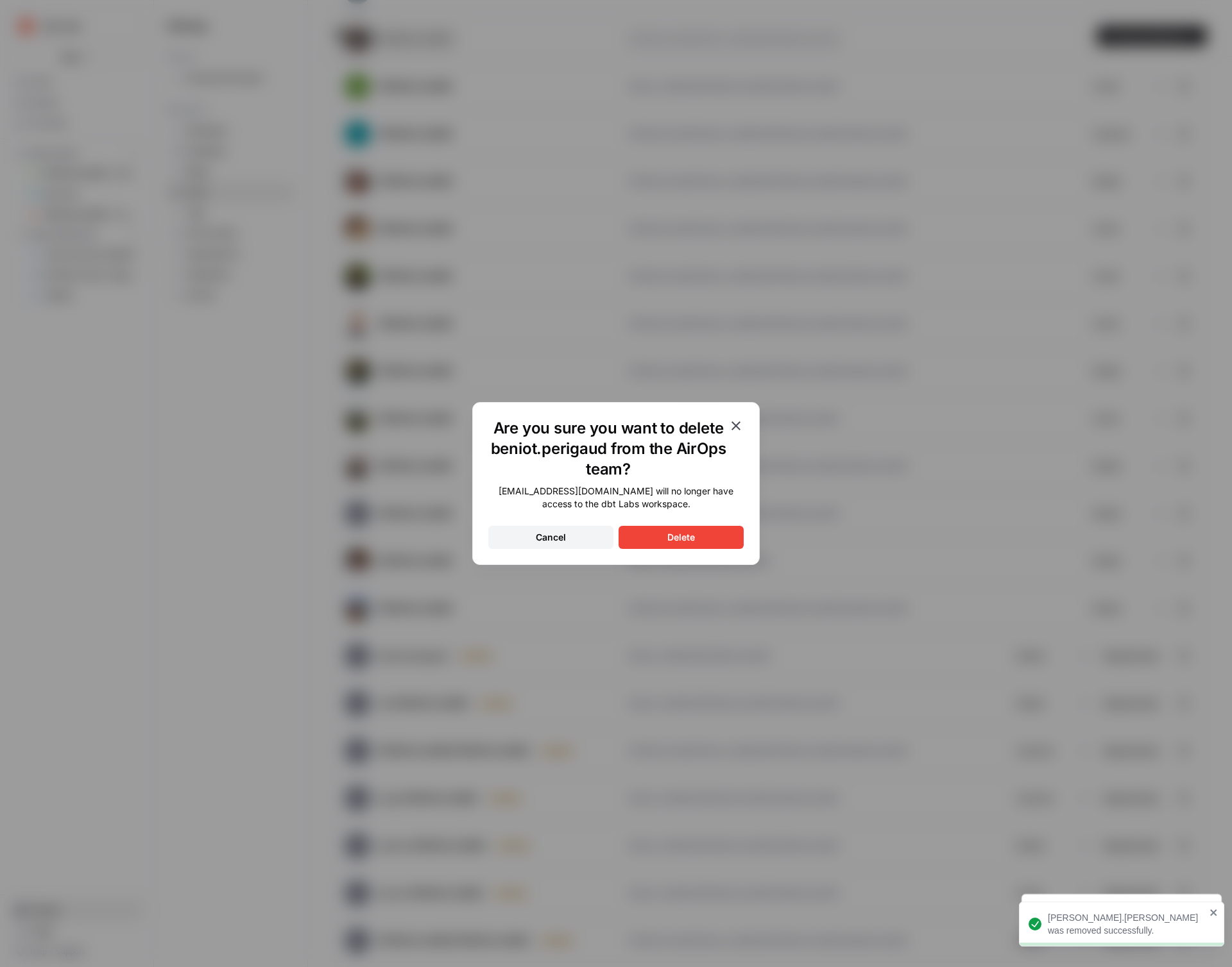
click at [656, 535] on button "Delete" at bounding box center [681, 538] width 125 height 23
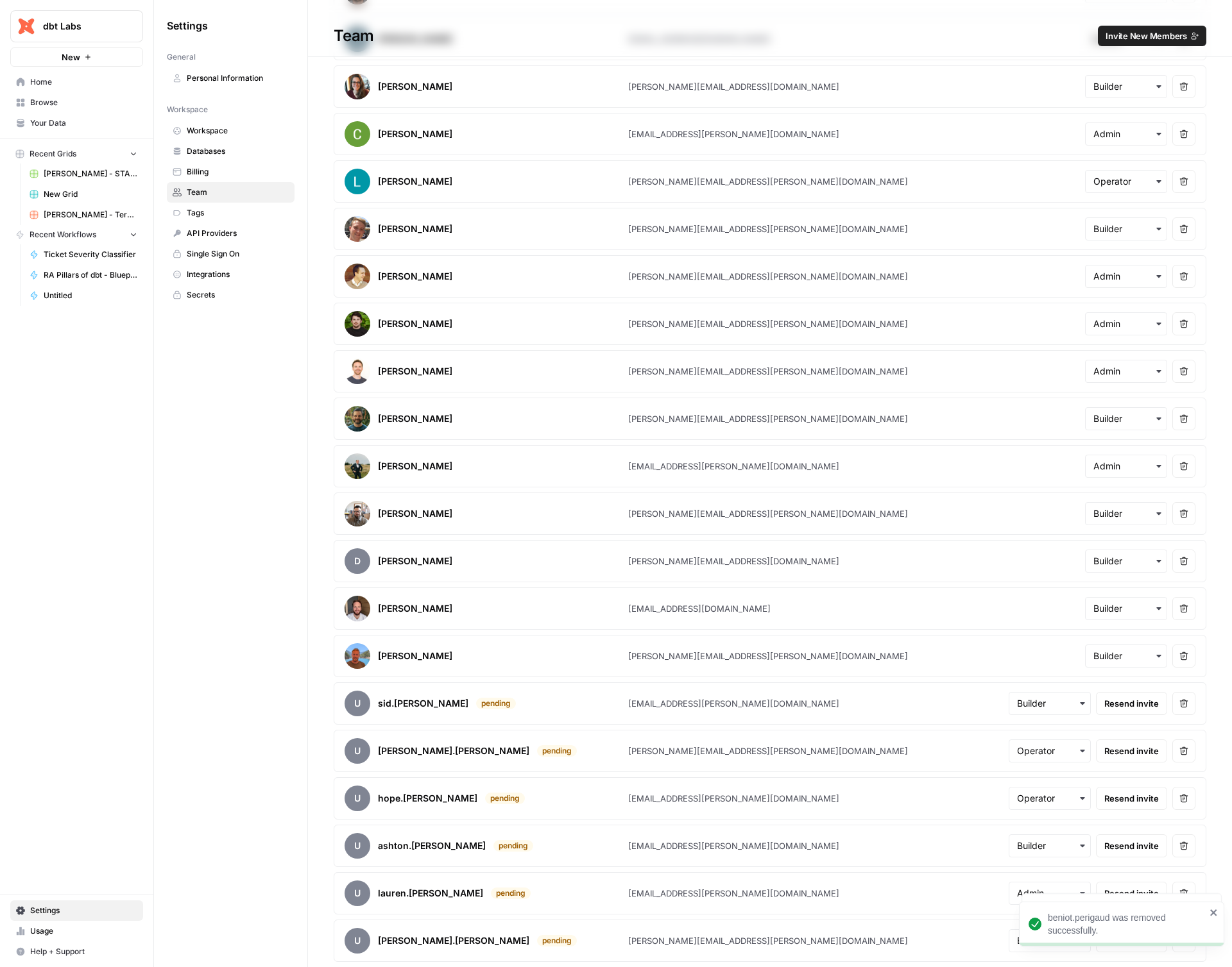
click at [1185, 705] on article "u sid.[PERSON_NAME] pending [EMAIL_ADDRESS][PERSON_NAME][DOMAIN_NAME] Resend in…" at bounding box center [770, 703] width 873 height 42
click at [1179, 705] on icon "button" at bounding box center [1183, 703] width 9 height 9
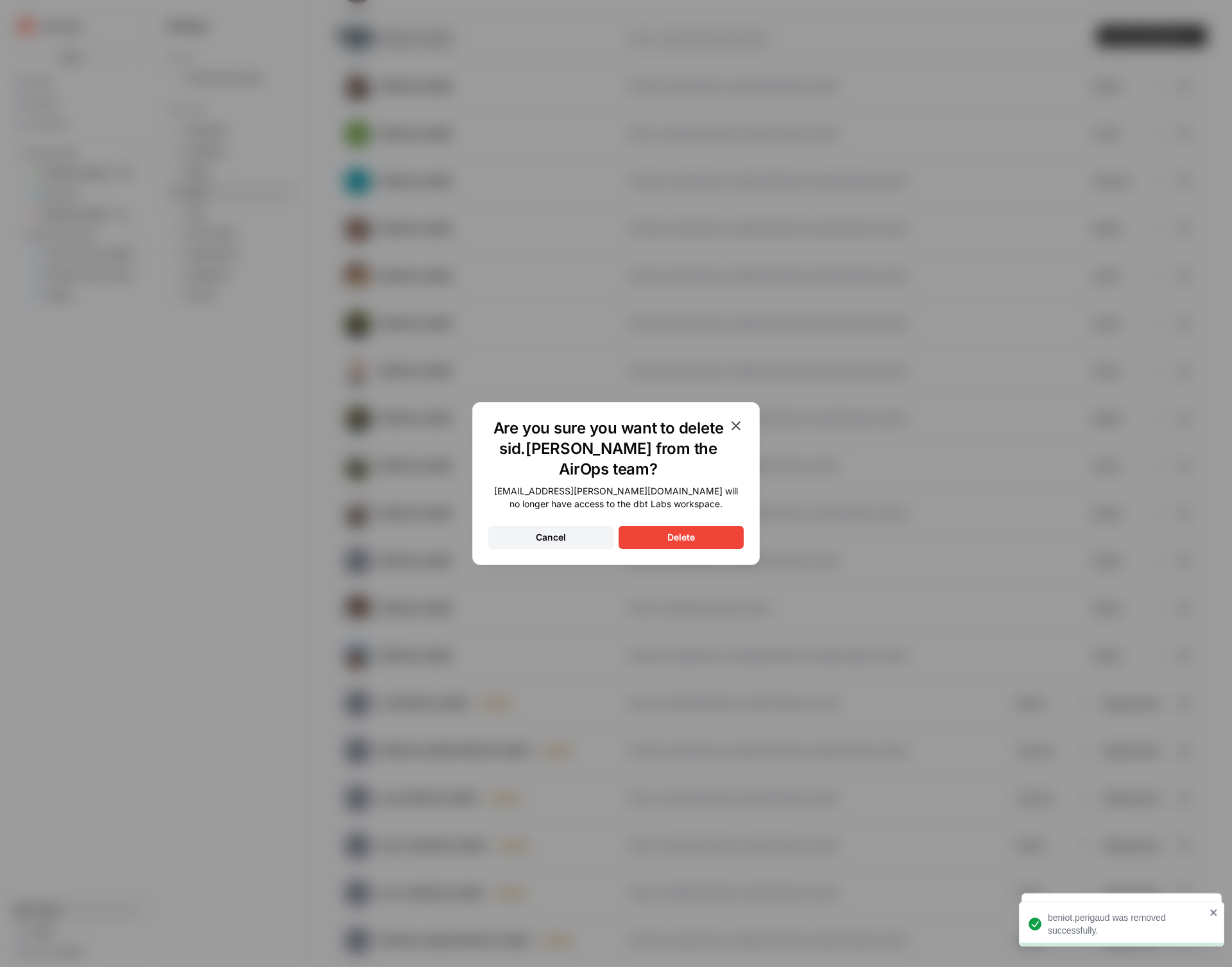
click at [705, 526] on button "Delete" at bounding box center [681, 538] width 125 height 23
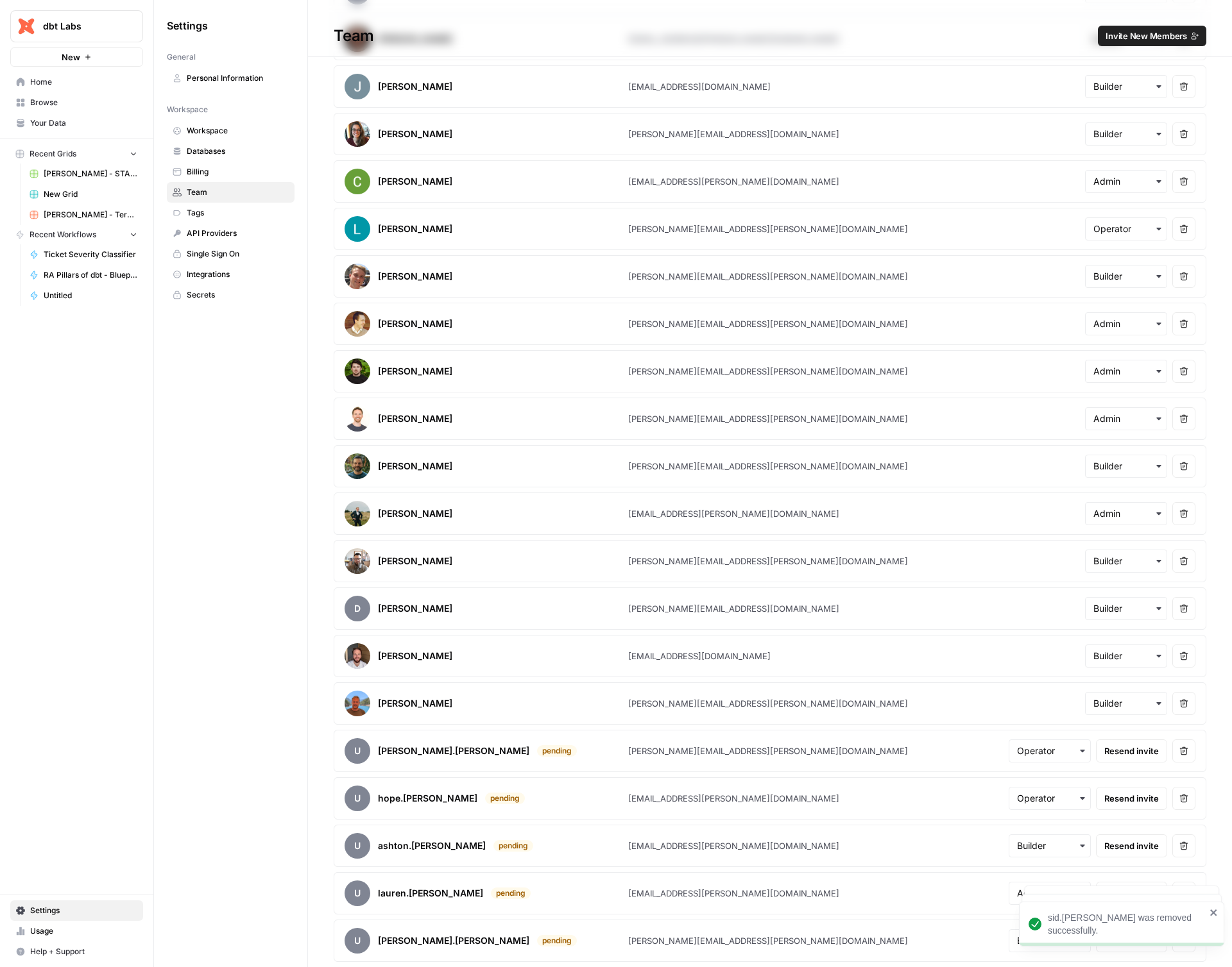
scroll to position [1811, 0]
click at [1170, 759] on div "Remove user" at bounding box center [1174, 770] width 68 height 23
click at [1175, 744] on button "Remove user" at bounding box center [1184, 751] width 23 height 23
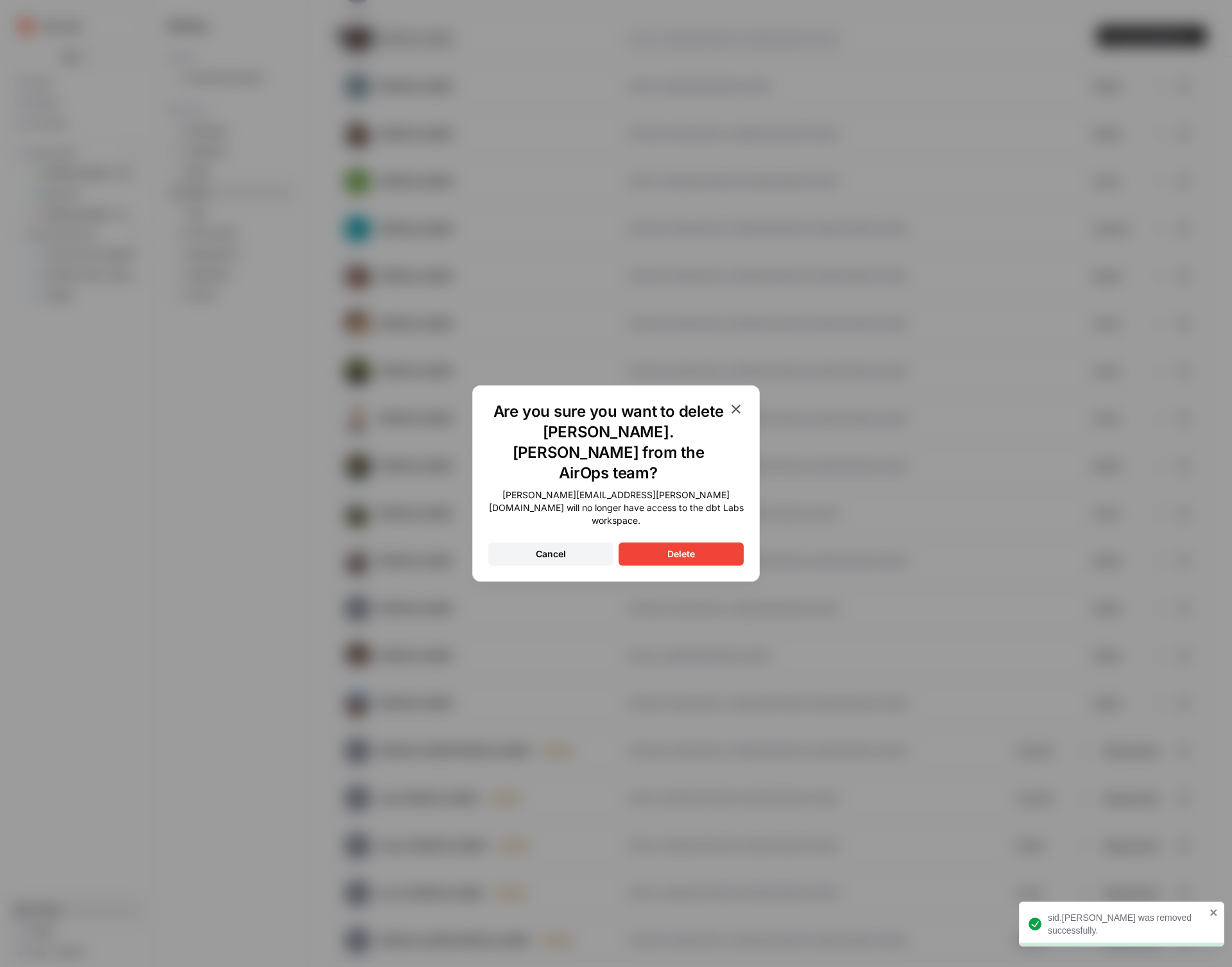
click at [680, 547] on div "Delete" at bounding box center [680, 553] width 28 height 13
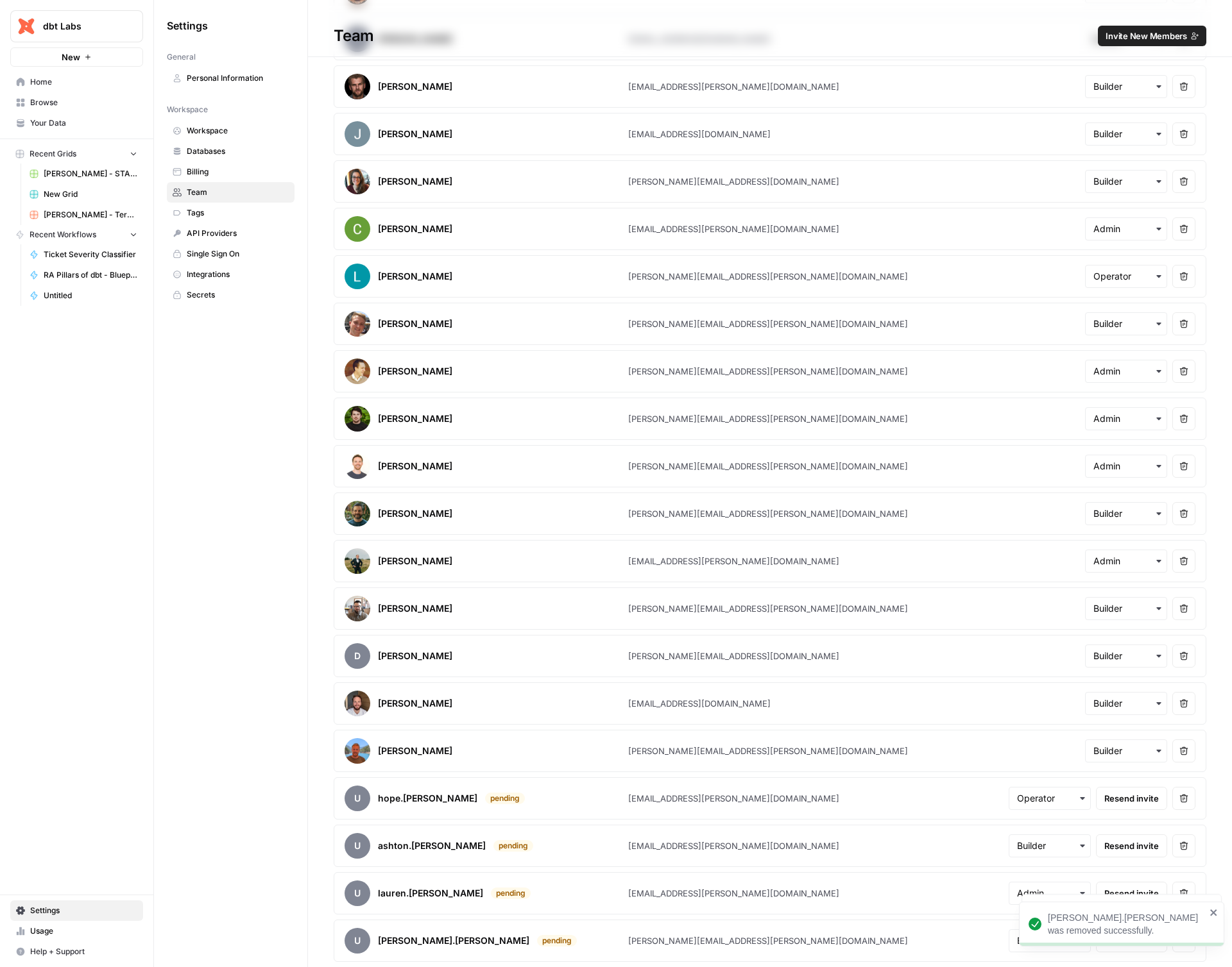
click at [1172, 796] on button "Remove user" at bounding box center [1184, 799] width 23 height 23
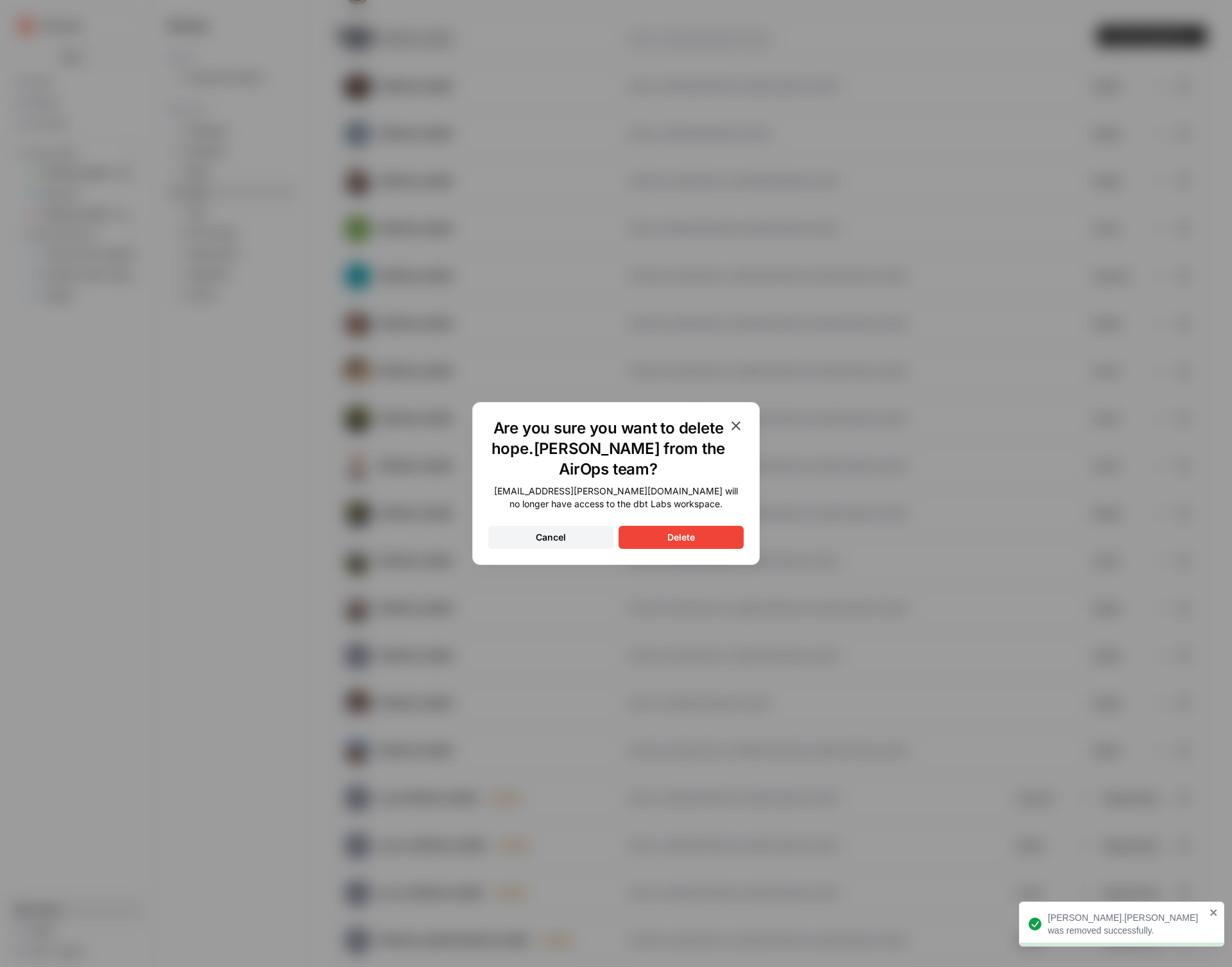
click at [661, 546] on button "Delete" at bounding box center [681, 538] width 125 height 23
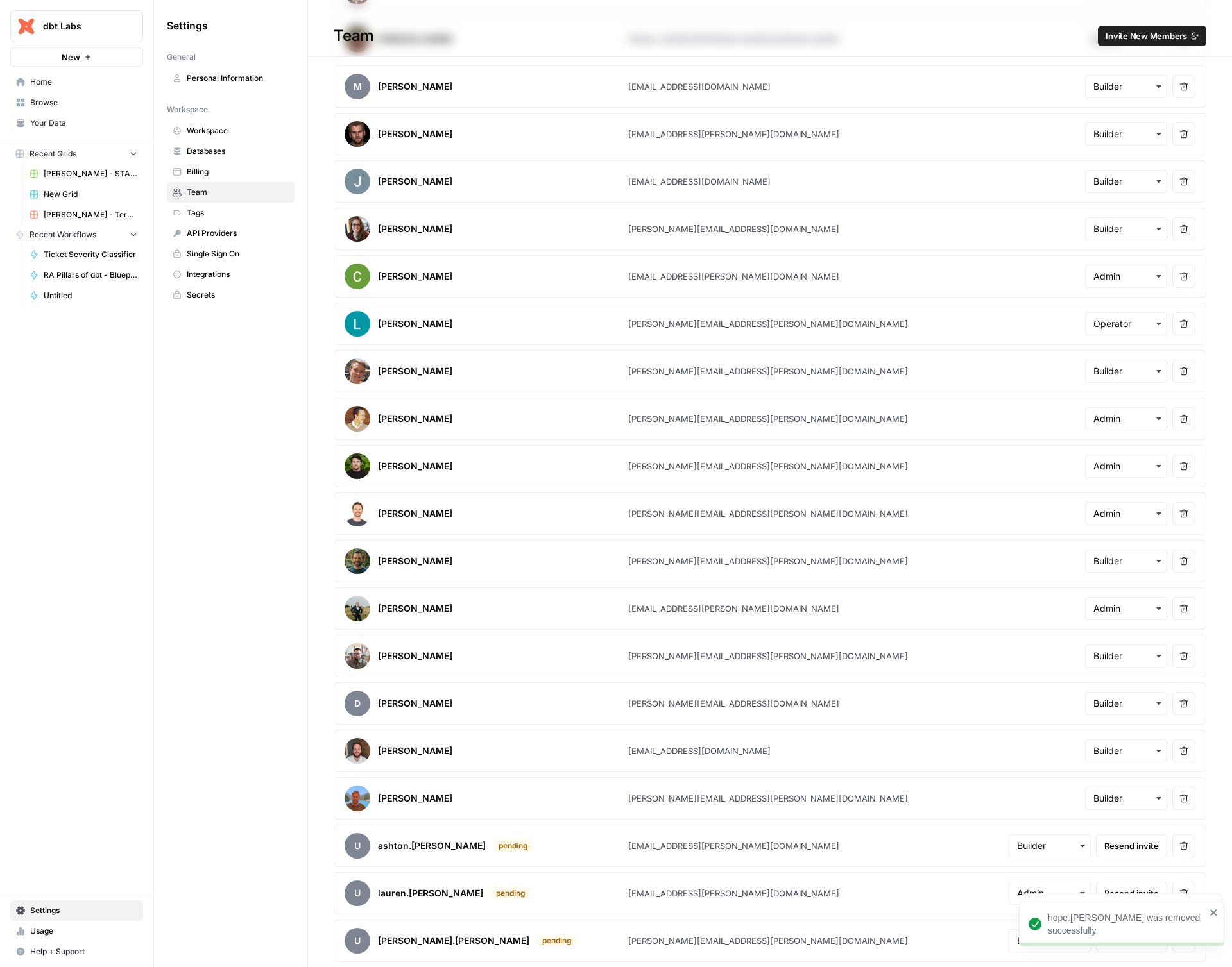
scroll to position [1716, 0]
click at [1180, 843] on icon "button" at bounding box center [1184, 846] width 9 height 9
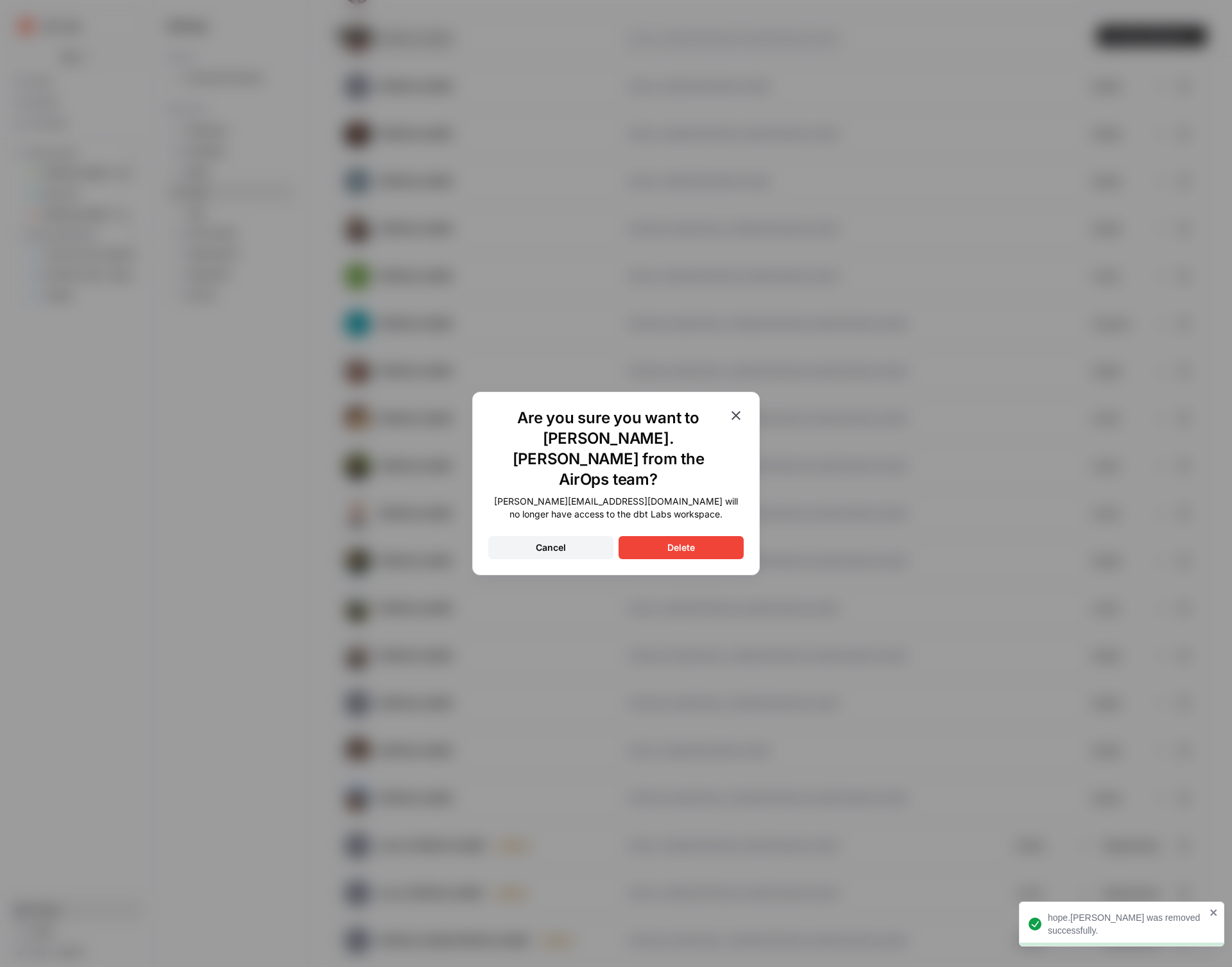
click at [711, 537] on button "Delete" at bounding box center [681, 547] width 125 height 23
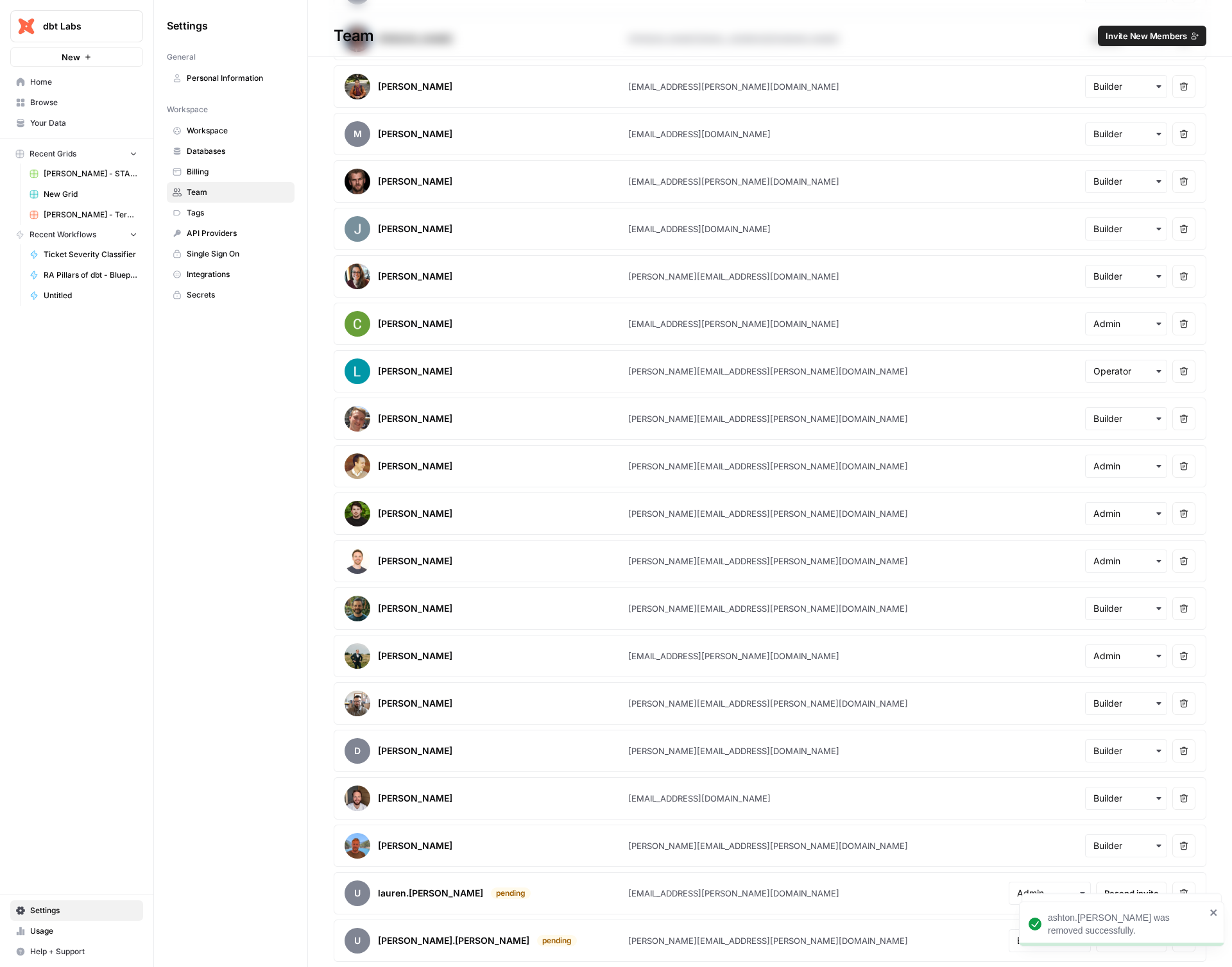
scroll to position [1668, 0]
click at [1215, 919] on div "ashton.[PERSON_NAME] was removed successfully." at bounding box center [1121, 924] width 205 height 45
click at [1215, 865] on icon "close" at bounding box center [1214, 860] width 9 height 11
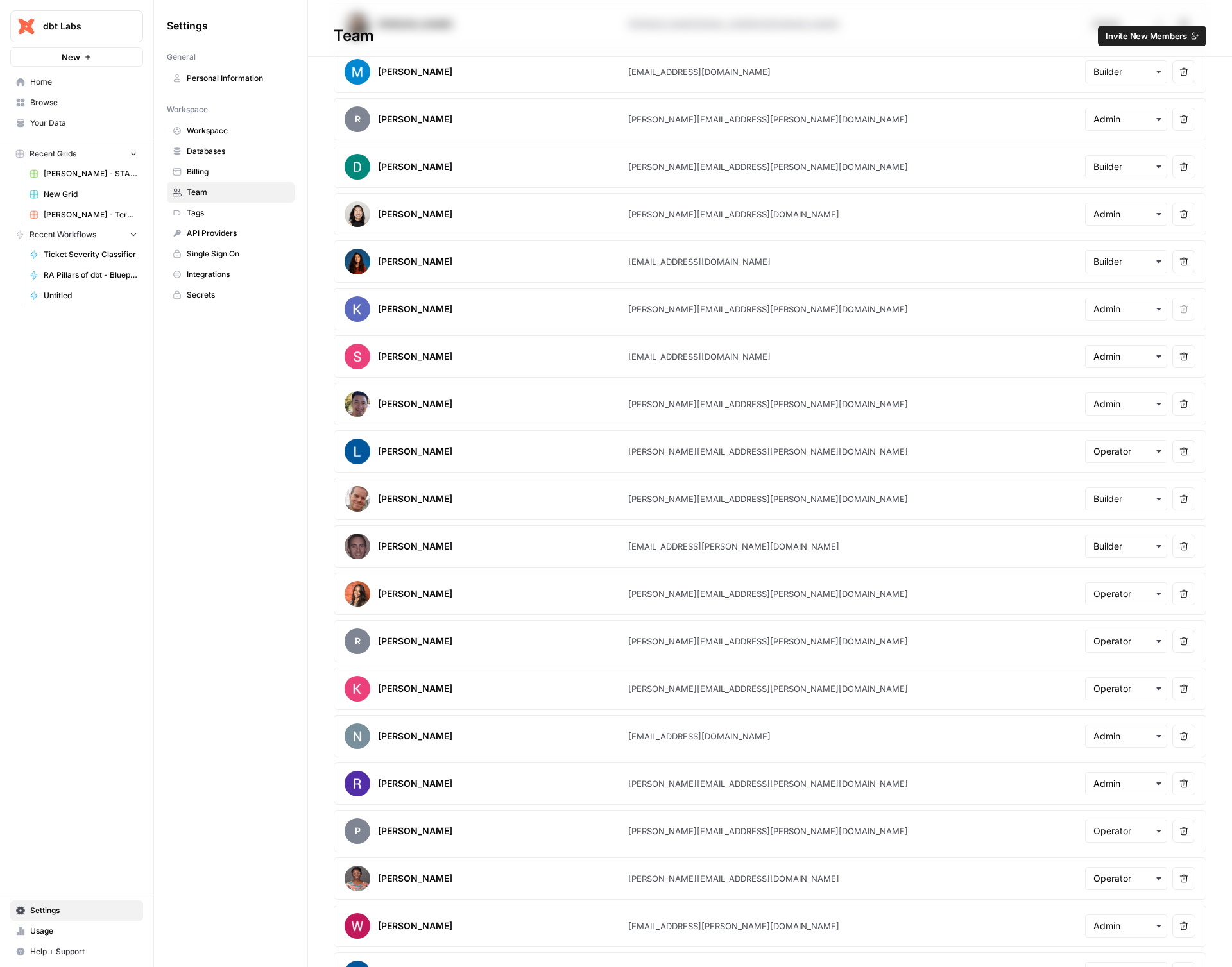
scroll to position [70, 0]
click at [1180, 359] on icon "button" at bounding box center [1184, 356] width 9 height 9
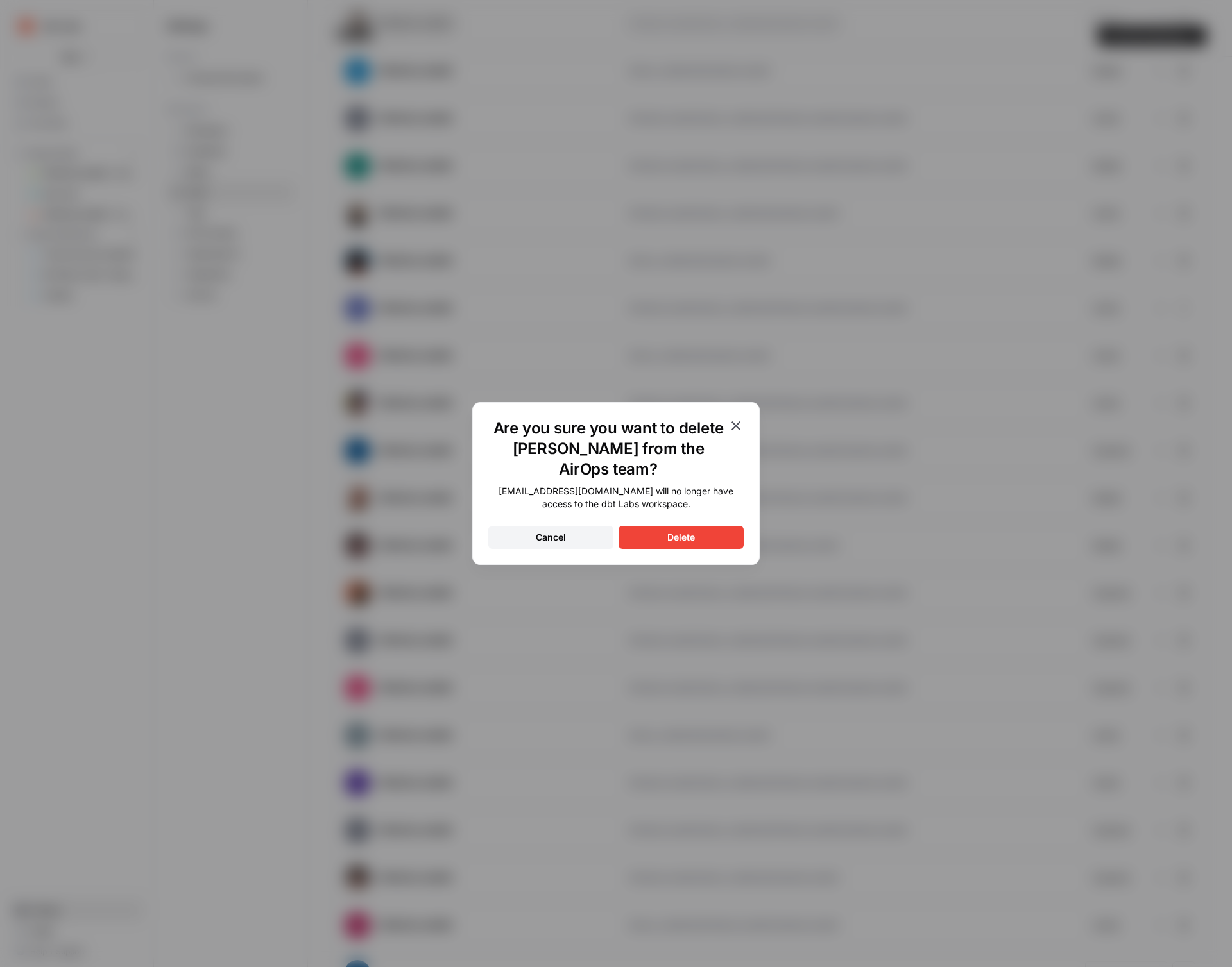
click at [683, 534] on div "Delete" at bounding box center [680, 537] width 28 height 13
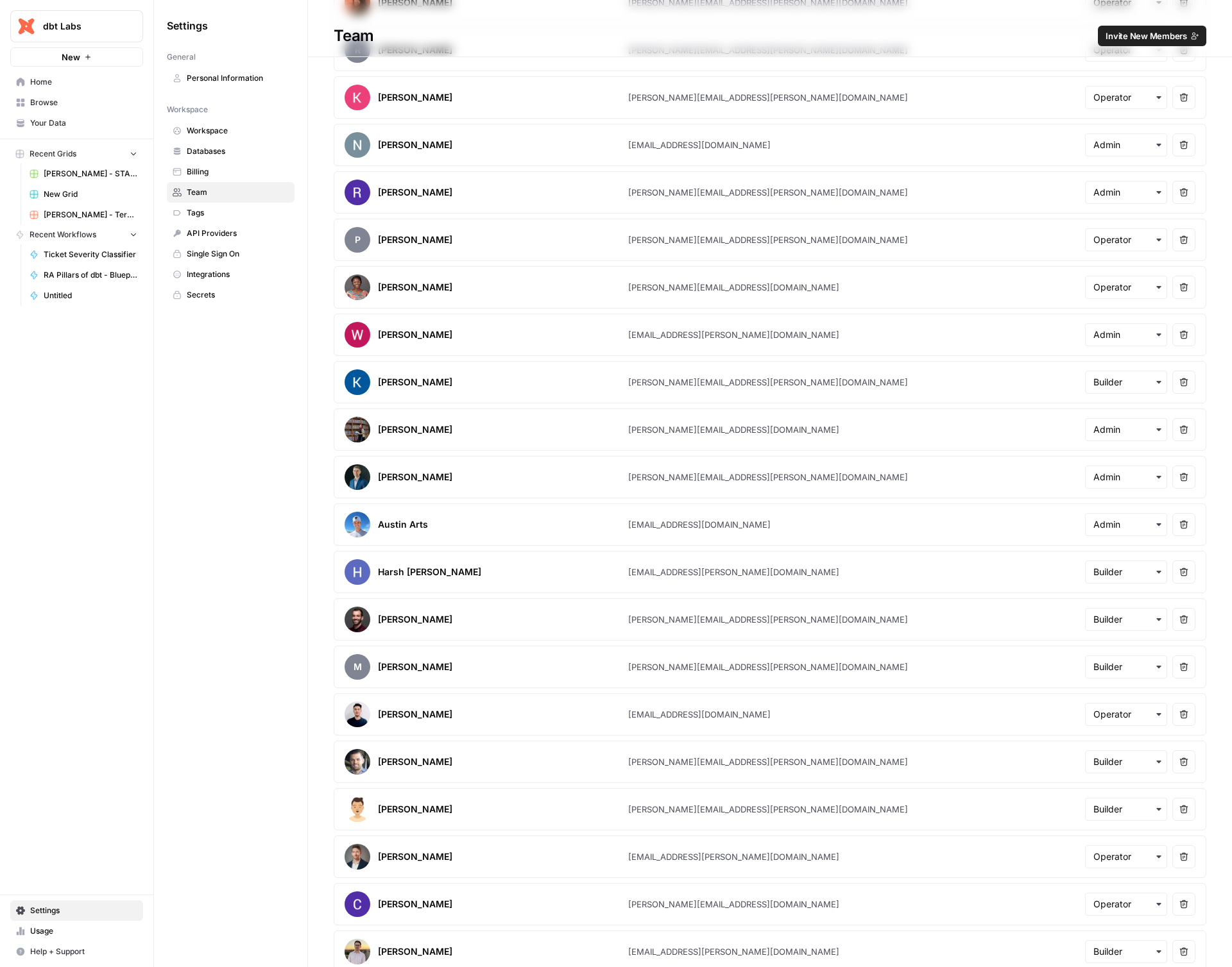
scroll to position [614, 0]
click at [1179, 573] on icon "button" at bounding box center [1183, 571] width 9 height 9
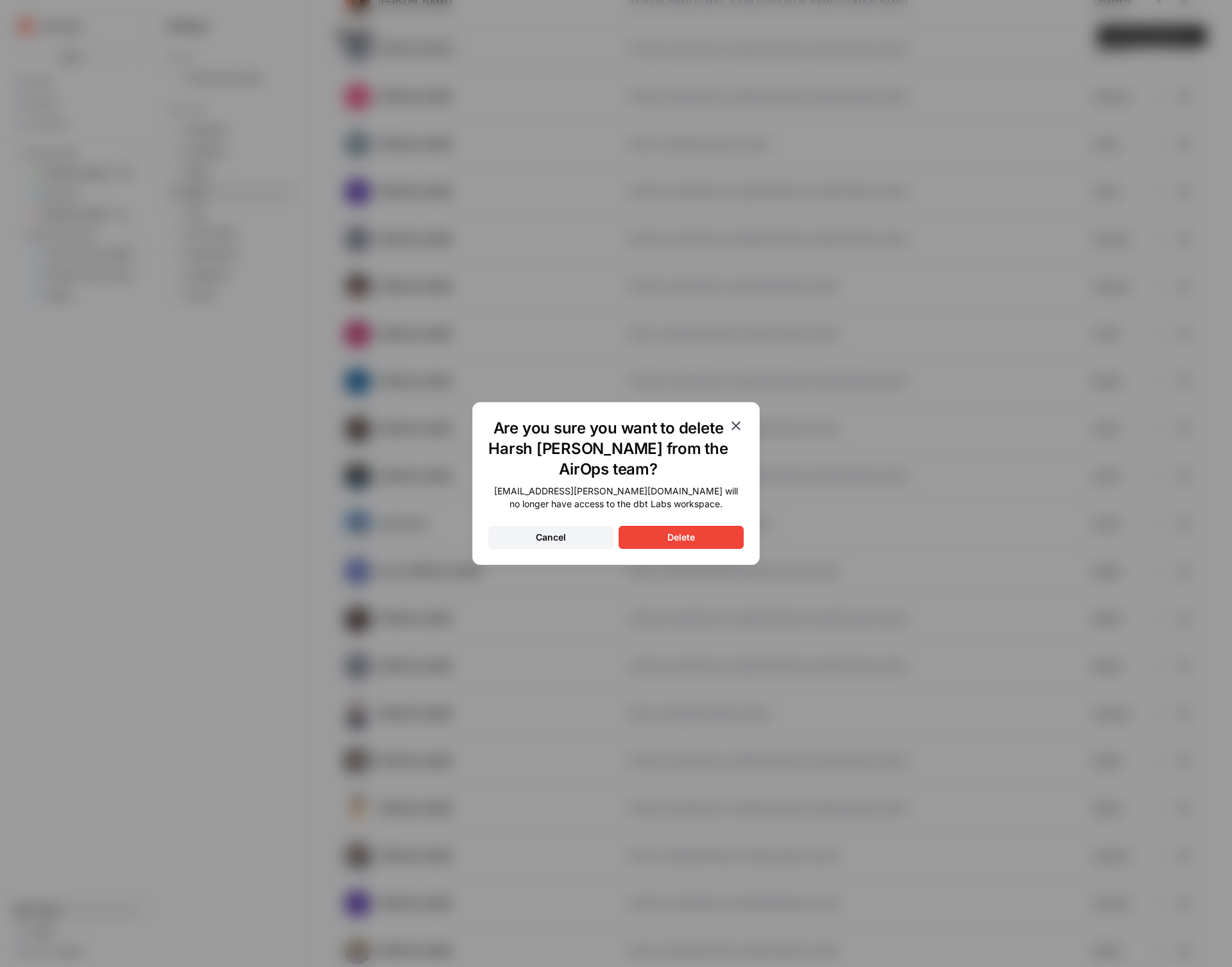
click at [706, 529] on button "Delete" at bounding box center [681, 538] width 125 height 23
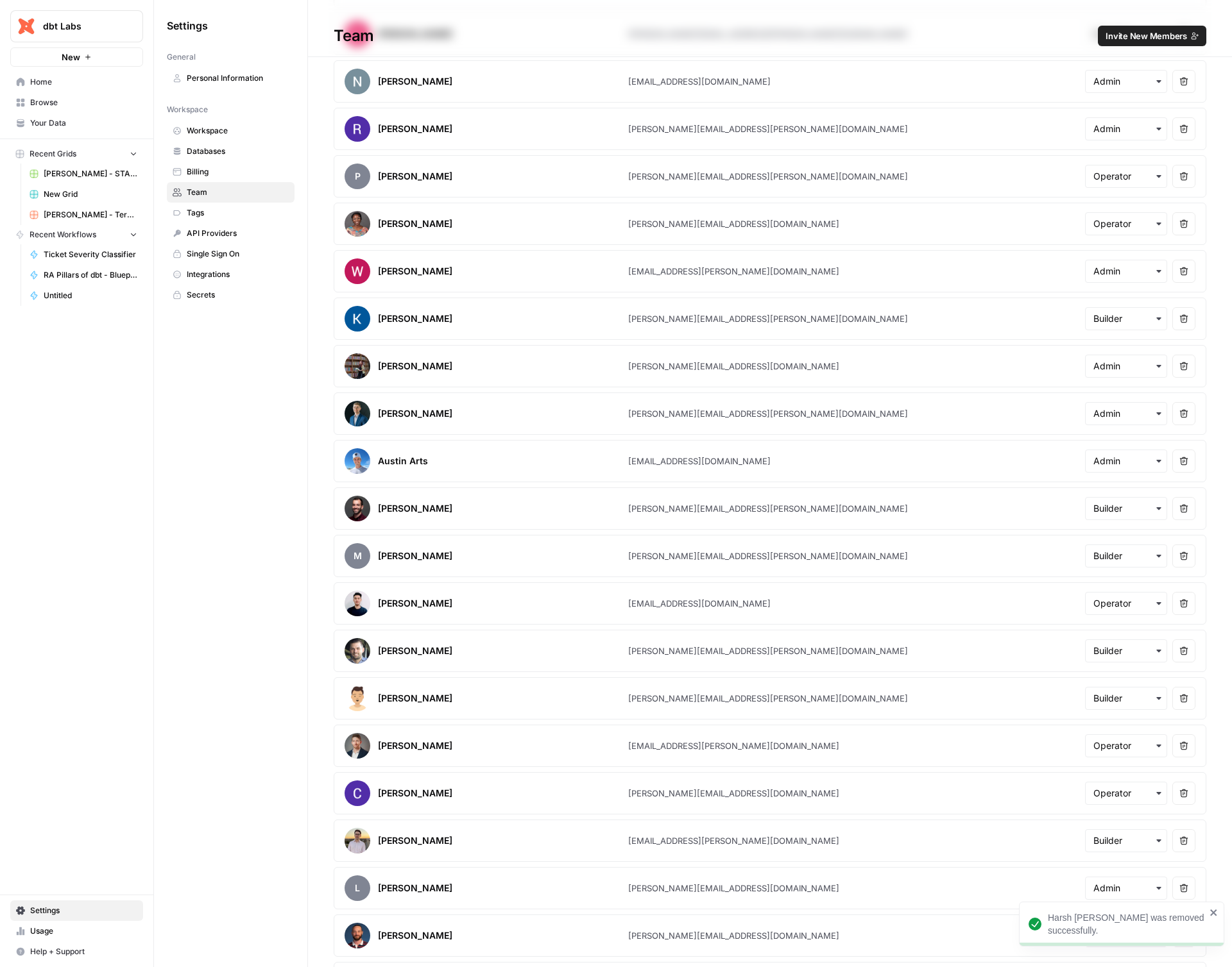
scroll to position [688, 0]
